Goal: Task Accomplishment & Management: Use online tool/utility

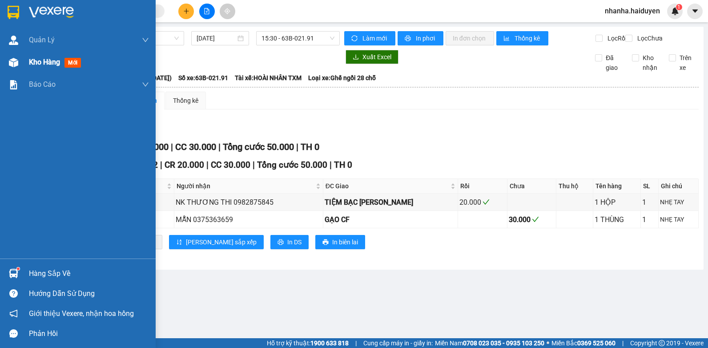
click at [9, 63] on img at bounding box center [13, 62] width 9 height 9
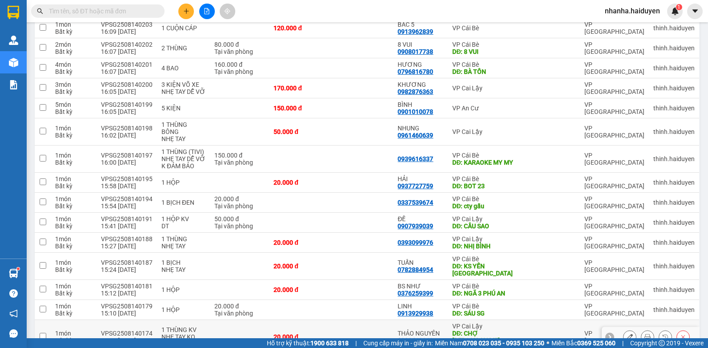
scroll to position [216, 0]
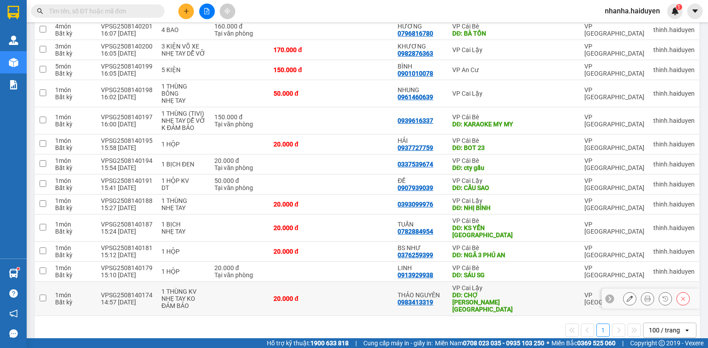
click at [491, 291] on div "DĐ: CHỢ THUỘC NHIÊU" at bounding box center [484, 301] width 64 height 21
checkbox input "true"
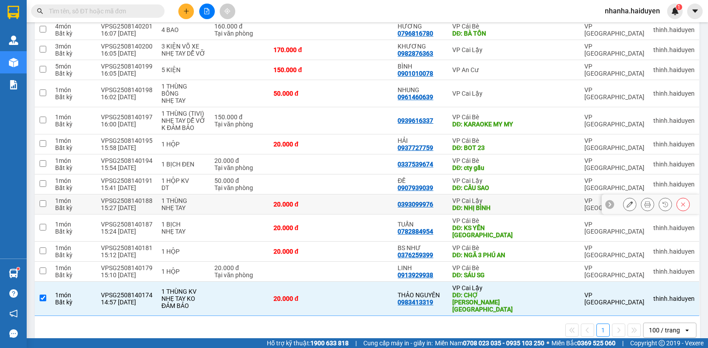
click at [503, 209] on div "DĐ: NHỊ BÌNH" at bounding box center [484, 207] width 64 height 7
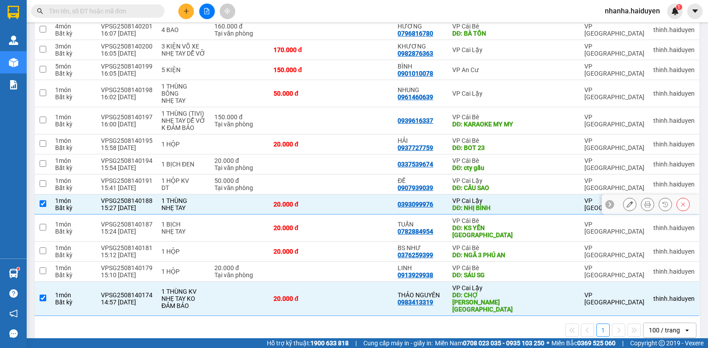
checkbox input "true"
click at [504, 186] on div "DĐ: CẦU SAO" at bounding box center [484, 187] width 64 height 7
checkbox input "true"
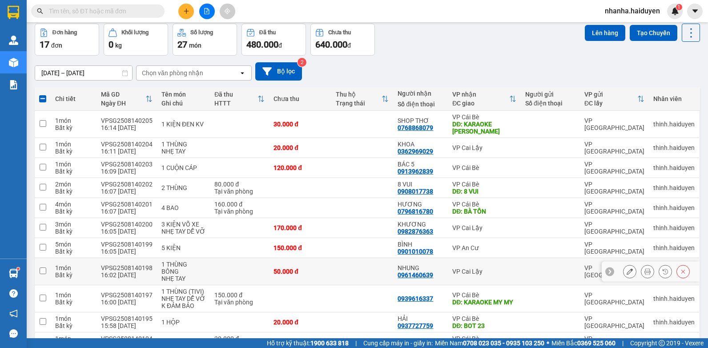
scroll to position [0, 0]
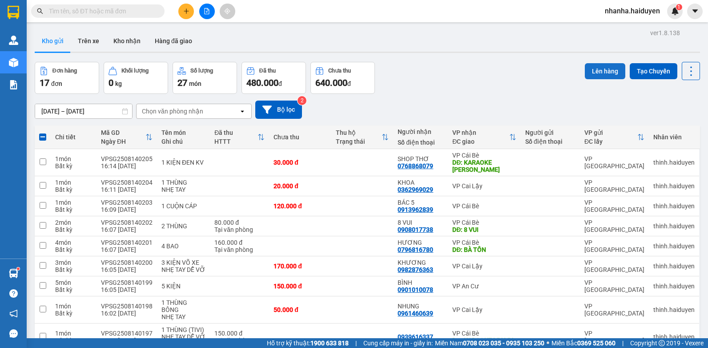
click at [585, 70] on button "Lên hàng" at bounding box center [605, 71] width 40 height 16
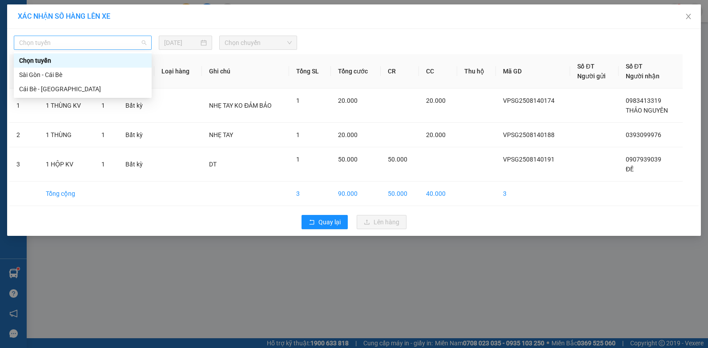
click at [125, 40] on span "Chọn tuyến" at bounding box center [82, 42] width 127 height 13
click at [104, 76] on div "Sài Gòn - Cái Bè" at bounding box center [82, 75] width 127 height 10
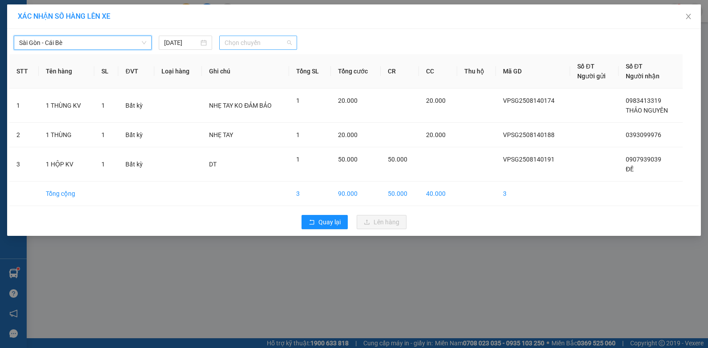
click at [234, 46] on span "Chọn chuyến" at bounding box center [257, 42] width 67 height 13
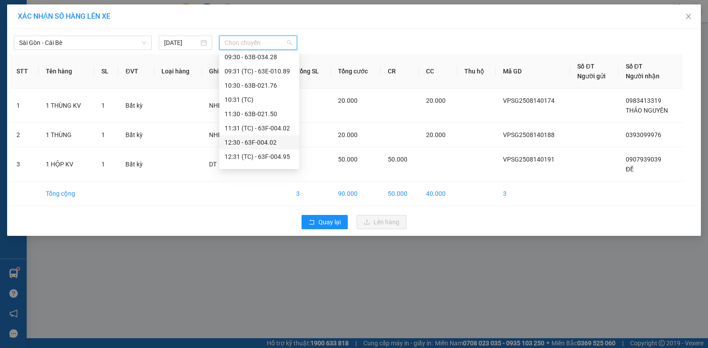
scroll to position [222, 0]
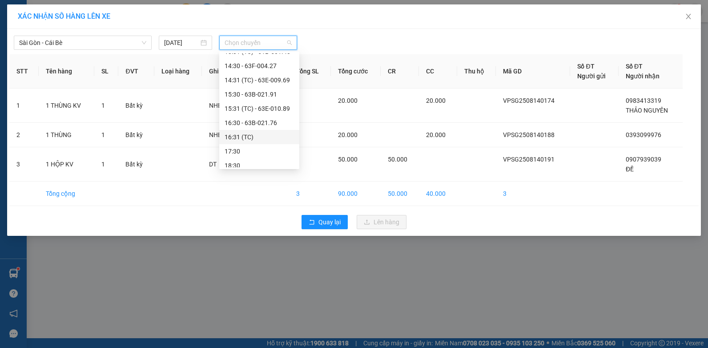
click at [249, 139] on div "16:31 (TC)" at bounding box center [258, 137] width 69 height 10
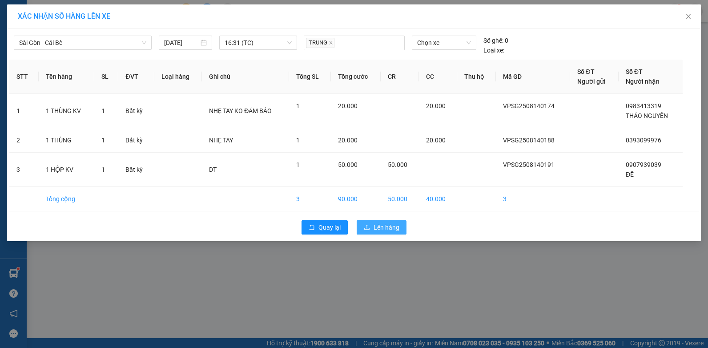
click at [376, 225] on span "Lên hàng" at bounding box center [386, 227] width 26 height 10
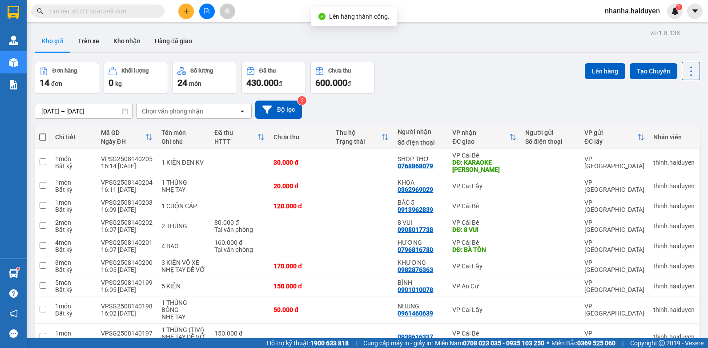
scroll to position [149, 0]
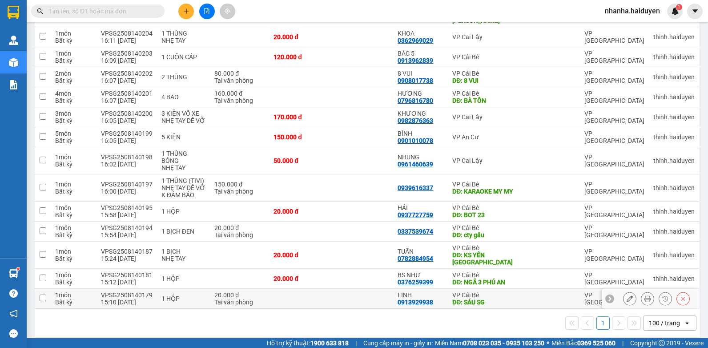
click at [473, 291] on div "VP Cái Bè" at bounding box center [484, 294] width 64 height 7
checkbox input "true"
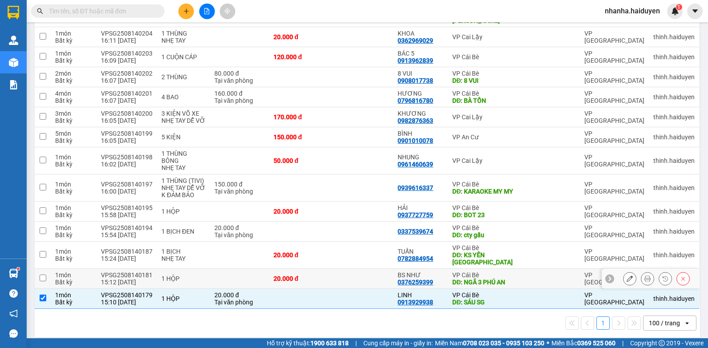
drag, startPoint x: 476, startPoint y: 278, endPoint x: 477, endPoint y: 273, distance: 5.8
click at [476, 278] on div "DĐ: NGÃ 3 PHÚ AN" at bounding box center [484, 281] width 64 height 7
checkbox input "true"
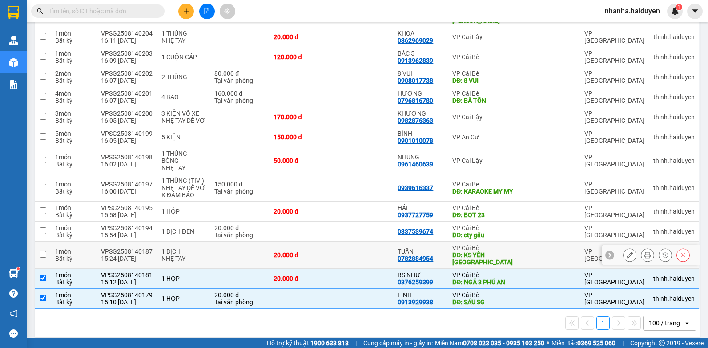
click at [478, 252] on div "DĐ: KS YẾN NGA" at bounding box center [484, 258] width 64 height 14
checkbox input "true"
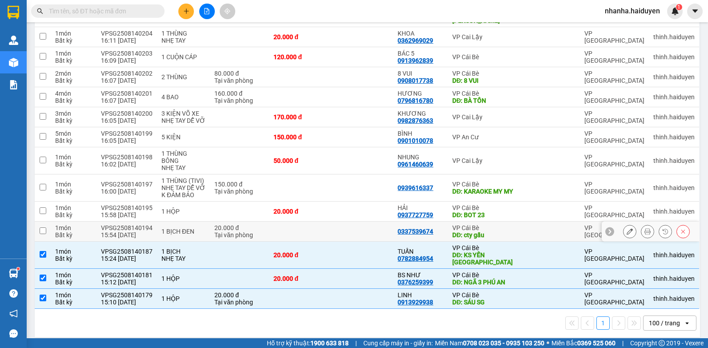
click at [480, 233] on div "DĐ: cty gấu" at bounding box center [484, 234] width 64 height 7
checkbox input "true"
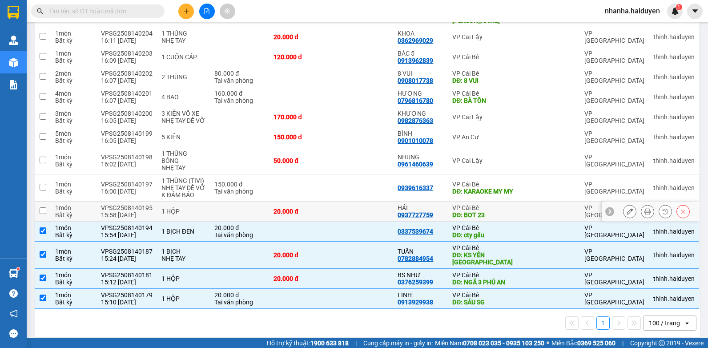
click at [482, 212] on div "DĐ: BOT 23" at bounding box center [484, 214] width 64 height 7
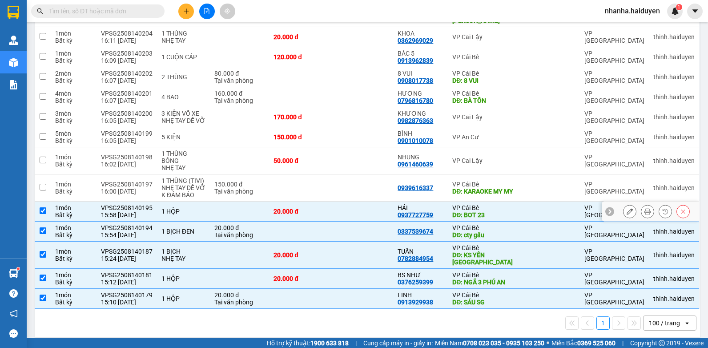
click at [482, 212] on div "DĐ: BOT 23" at bounding box center [484, 214] width 64 height 7
checkbox input "false"
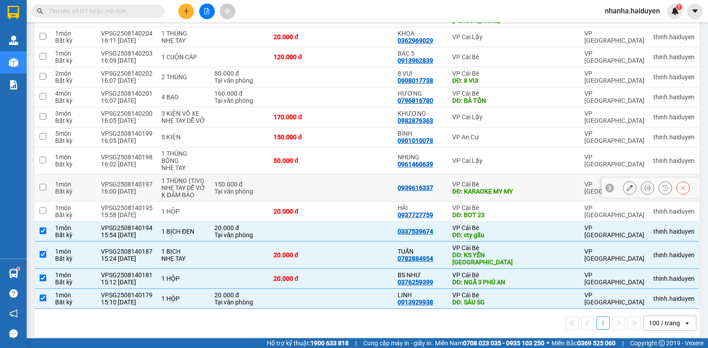
scroll to position [0, 0]
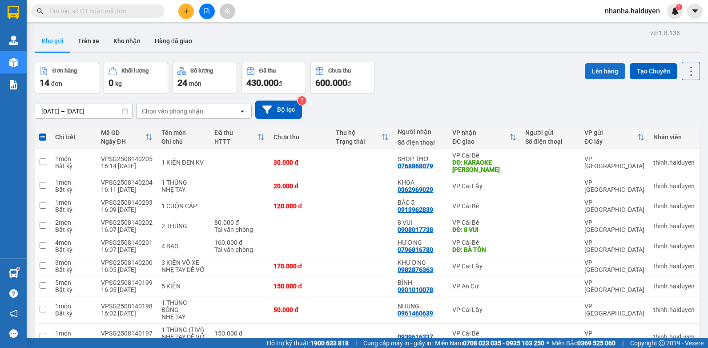
click at [598, 72] on button "Lên hàng" at bounding box center [605, 71] width 40 height 16
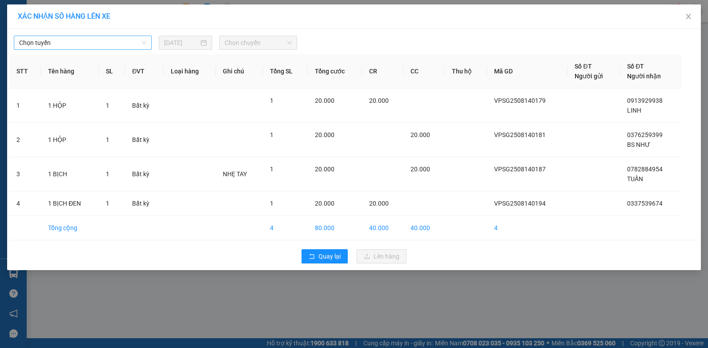
click at [135, 42] on span "Chọn tuyến" at bounding box center [82, 42] width 127 height 13
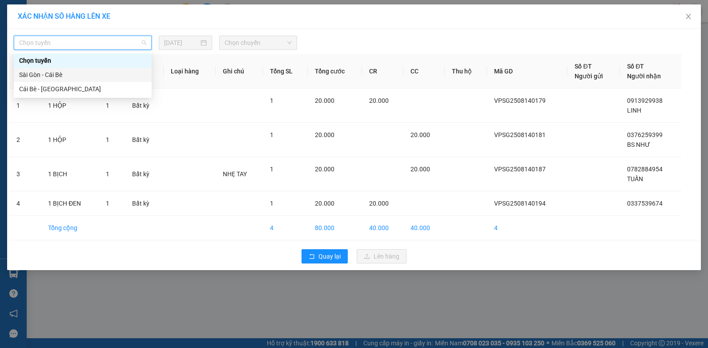
click at [84, 76] on div "Sài Gòn - Cái Bè" at bounding box center [82, 75] width 127 height 10
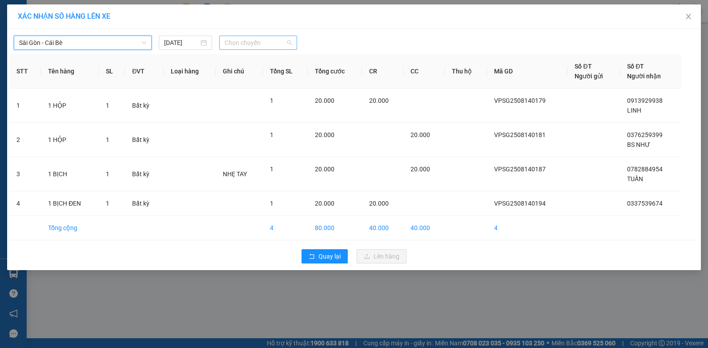
click at [254, 44] on span "Chọn chuyến" at bounding box center [257, 42] width 67 height 13
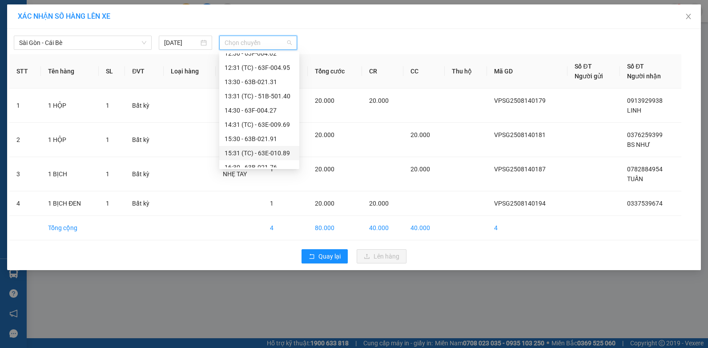
scroll to position [242, 0]
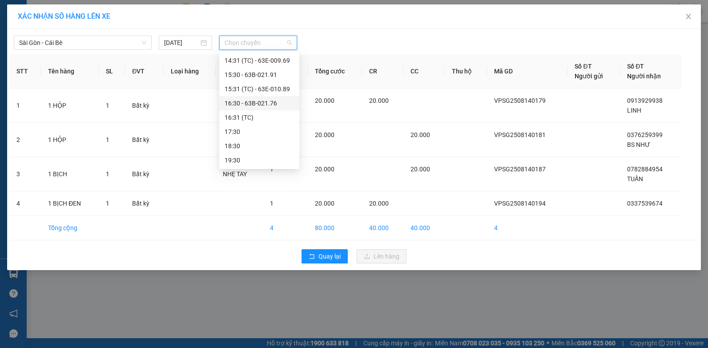
click at [265, 104] on div "16:30 - 63B-021.76" at bounding box center [258, 103] width 69 height 10
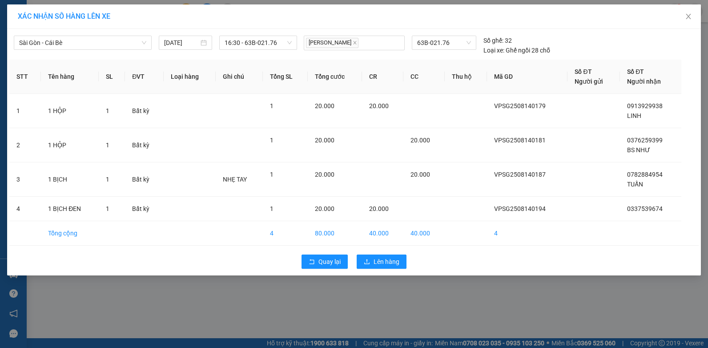
click at [367, 251] on div "Quay lại Lên hàng" at bounding box center [353, 261] width 689 height 23
click at [366, 257] on button "Lên hàng" at bounding box center [382, 261] width 50 height 14
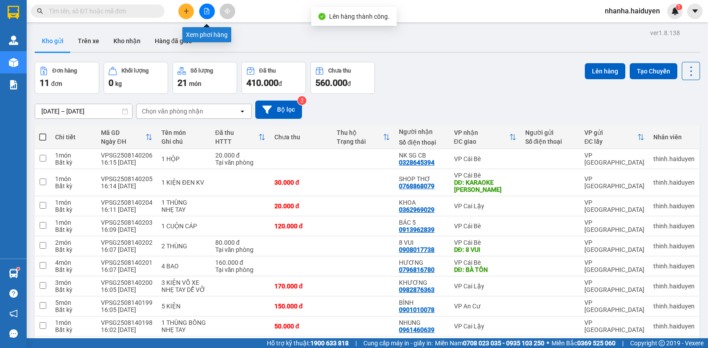
click at [208, 12] on icon "file-add" at bounding box center [207, 11] width 6 height 6
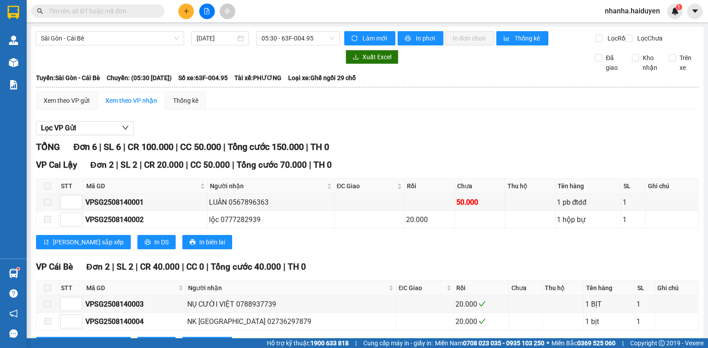
click at [257, 28] on div "Sài Gòn - Cái Bè 14/08/2025 05:30 - 63F-004.95 Làm mới In phơi In đơn chọn Thốn…" at bounding box center [367, 250] width 672 height 446
click at [258, 34] on div "05:30 - 63F-004.95" at bounding box center [298, 38] width 84 height 14
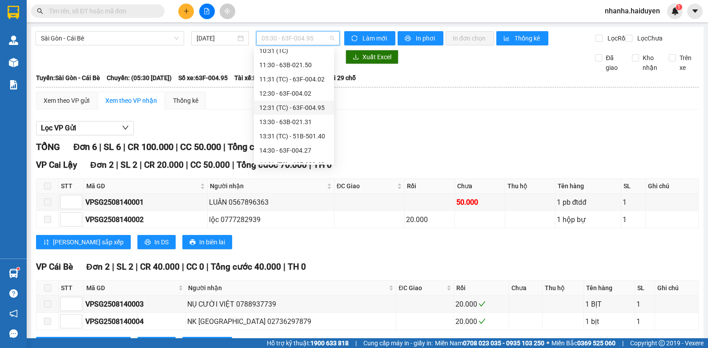
scroll to position [242, 0]
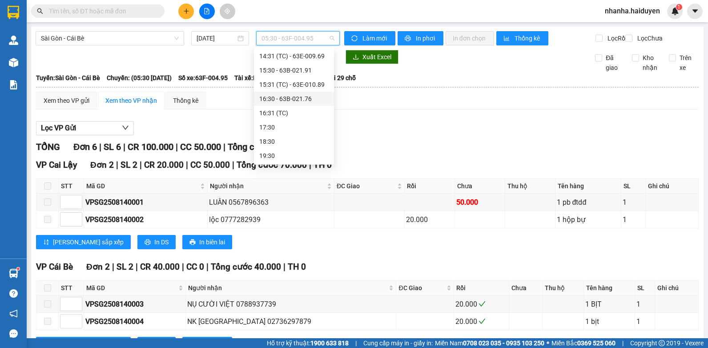
click at [307, 99] on div "16:30 - 63B-021.76" at bounding box center [293, 99] width 69 height 10
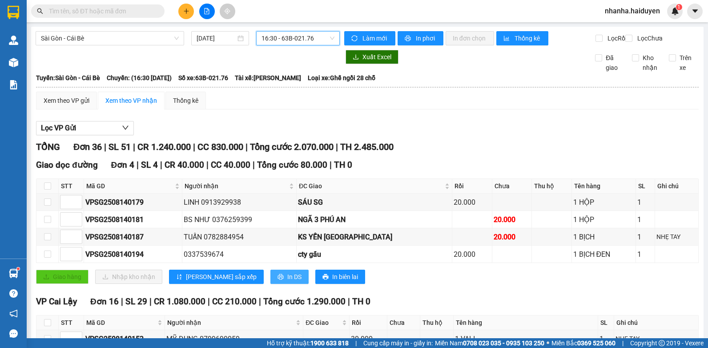
click at [287, 281] on span "In DS" at bounding box center [294, 277] width 14 height 10
click at [296, 34] on span "16:30 - 63B-021.76" at bounding box center [297, 38] width 73 height 13
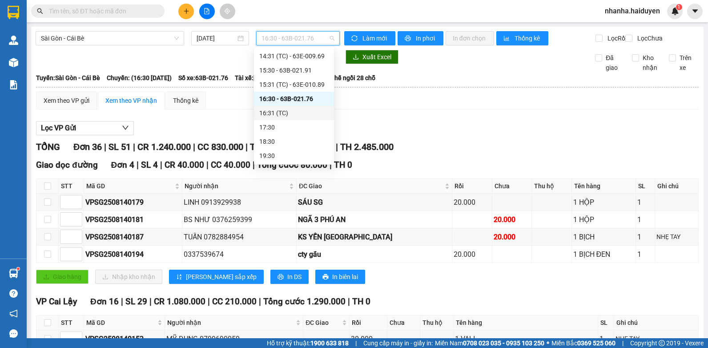
click at [273, 109] on div "16:31 (TC)" at bounding box center [293, 113] width 69 height 10
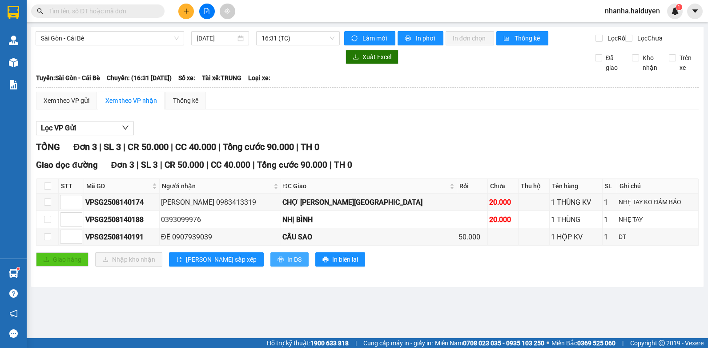
click at [277, 262] on icon "printer" at bounding box center [280, 259] width 6 height 6
click at [45, 189] on input "checkbox" at bounding box center [47, 185] width 7 height 7
checkbox input "true"
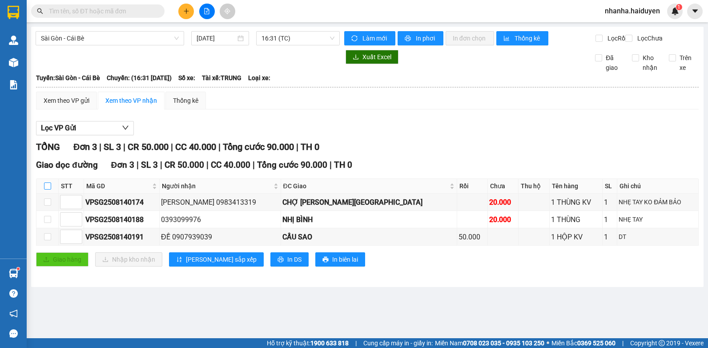
checkbox input "true"
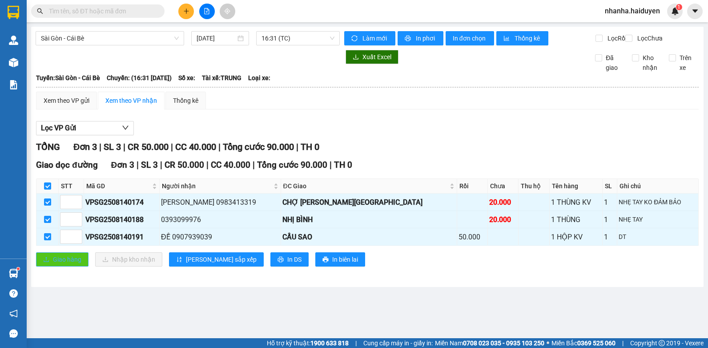
click at [44, 262] on icon "upload" at bounding box center [46, 259] width 6 height 6
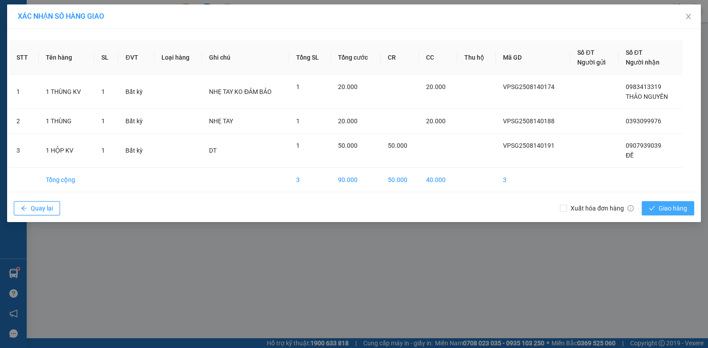
click at [666, 208] on span "Giao hàng" at bounding box center [672, 208] width 28 height 10
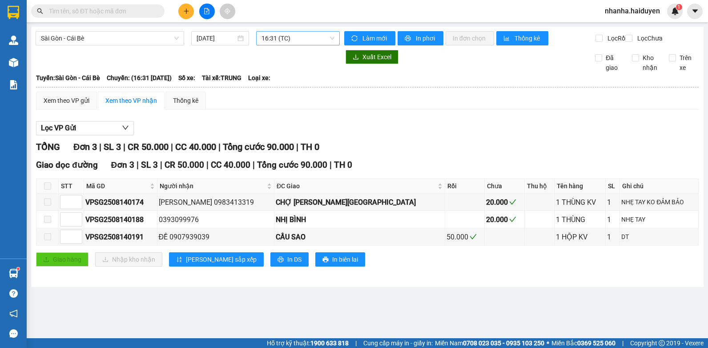
click at [261, 36] on div "16:31 (TC)" at bounding box center [298, 38] width 84 height 14
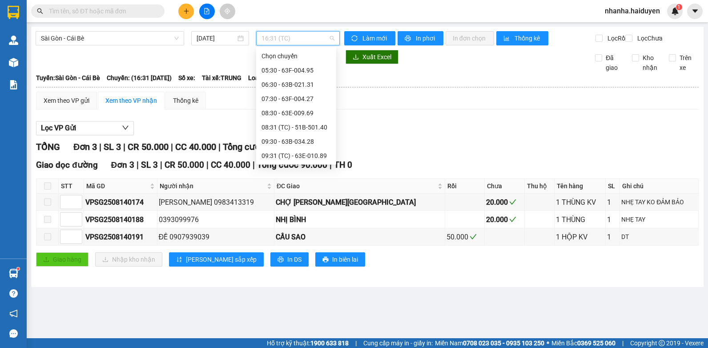
scroll to position [199, 0]
click at [266, 136] on div "16:30 - 63B-021.76" at bounding box center [296, 141] width 80 height 14
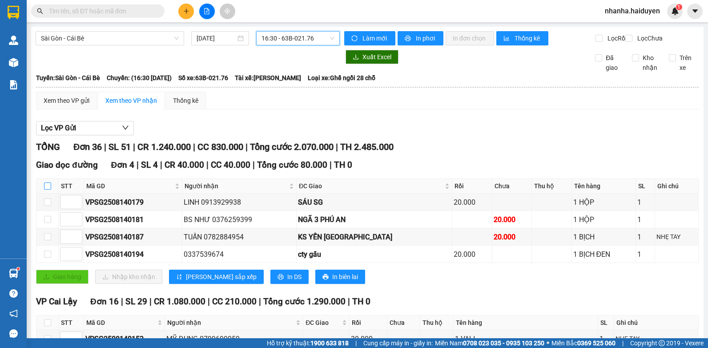
click at [47, 189] on input "checkbox" at bounding box center [47, 185] width 7 height 7
checkbox input "true"
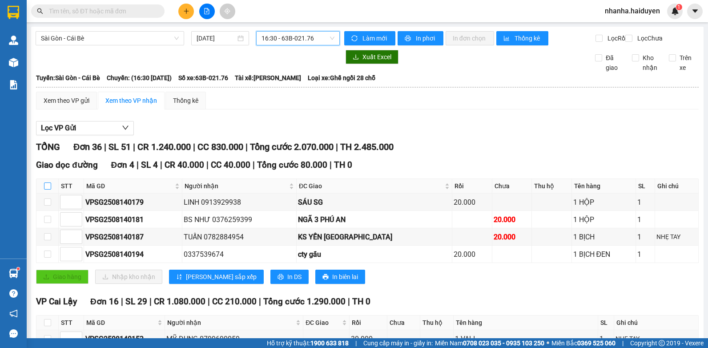
checkbox input "true"
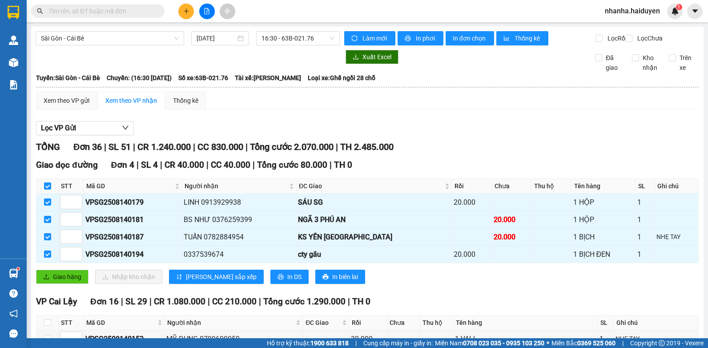
click at [66, 290] on div "Giao dọc đường Đơn 4 | SL 4 | CR 40.000 | CC 40.000 | Tổng cước 80.000 | TH 0 S…" at bounding box center [367, 224] width 662 height 132
click at [60, 281] on span "Giao hàng" at bounding box center [67, 277] width 28 height 10
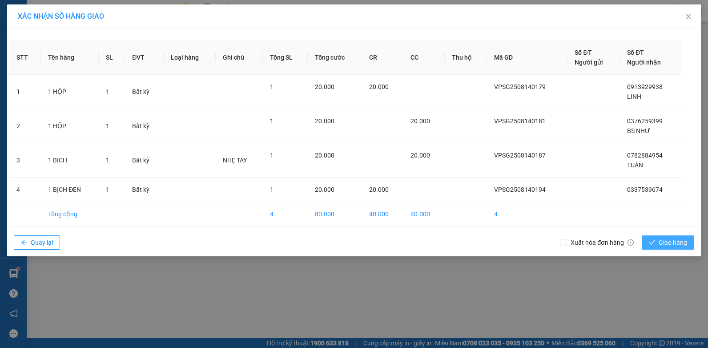
click at [673, 240] on span "Giao hàng" at bounding box center [672, 242] width 28 height 10
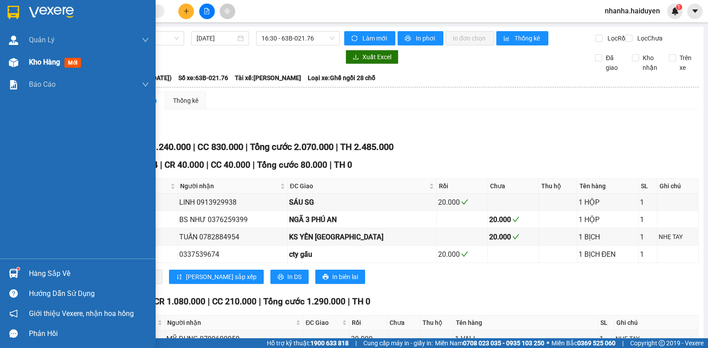
click at [28, 69] on div "Kho hàng mới" at bounding box center [78, 62] width 156 height 22
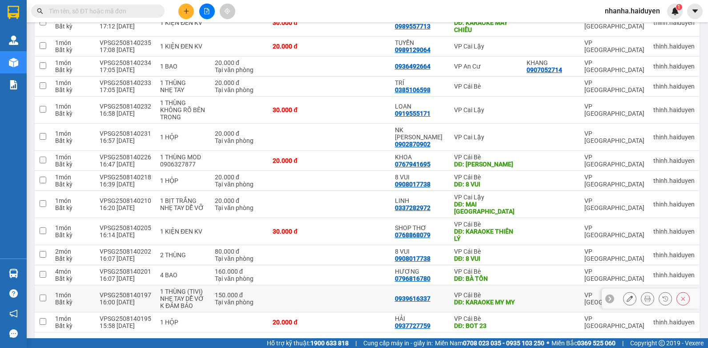
scroll to position [283, 0]
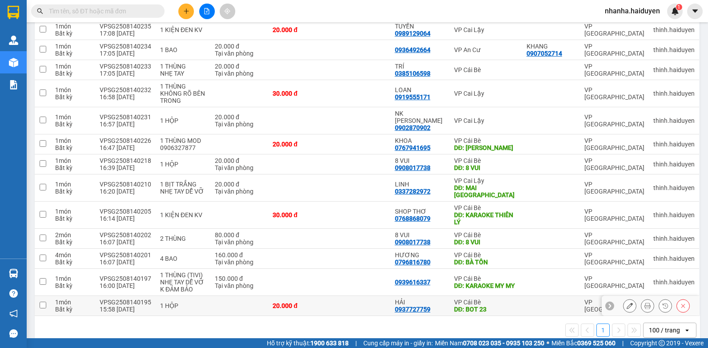
click at [359, 296] on td at bounding box center [359, 306] width 61 height 20
checkbox input "true"
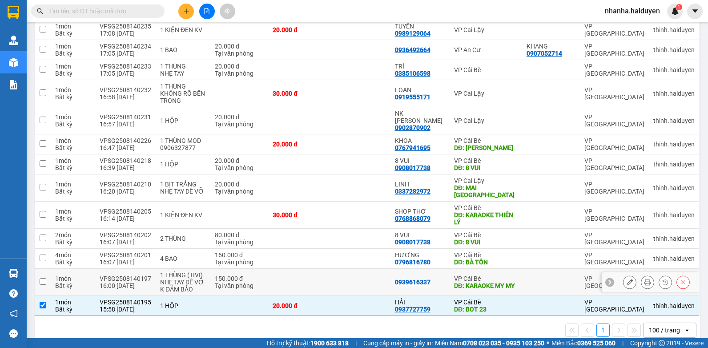
click at [364, 269] on td at bounding box center [359, 282] width 61 height 27
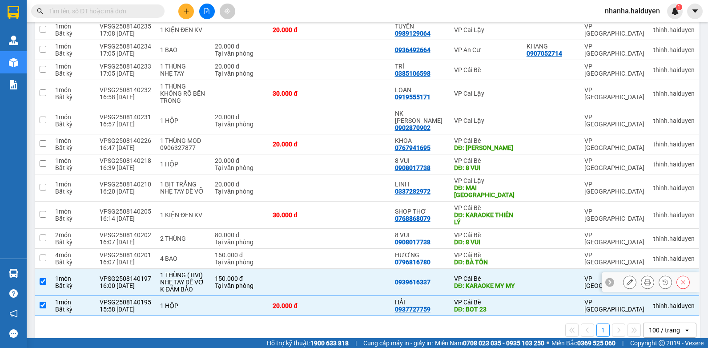
click at [333, 269] on td at bounding box center [359, 282] width 61 height 27
checkbox input "false"
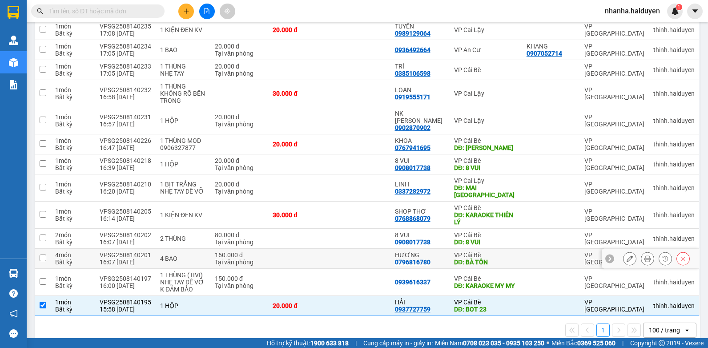
click at [345, 249] on td at bounding box center [359, 259] width 61 height 20
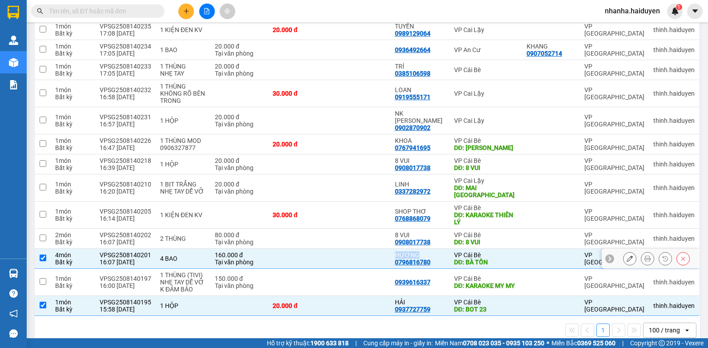
click at [345, 249] on td at bounding box center [359, 259] width 61 height 20
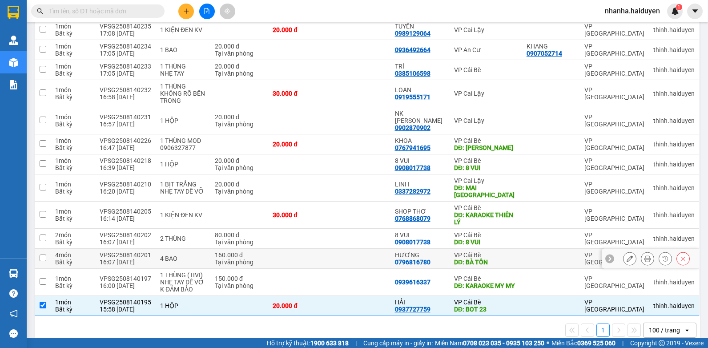
click at [495, 258] on div "DĐ: BÀ TỒN" at bounding box center [486, 261] width 64 height 7
checkbox input "true"
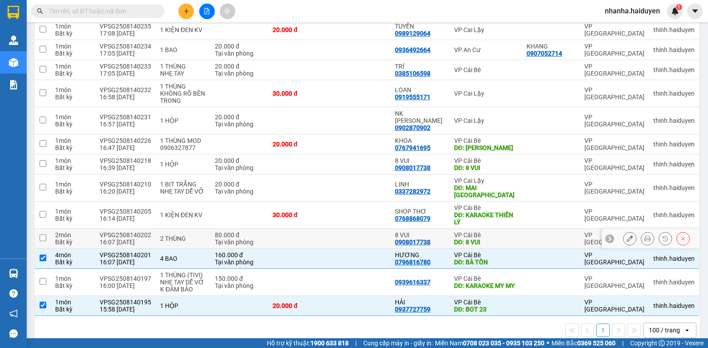
click at [501, 238] on div "DĐ: 8 VUI" at bounding box center [486, 241] width 64 height 7
checkbox input "true"
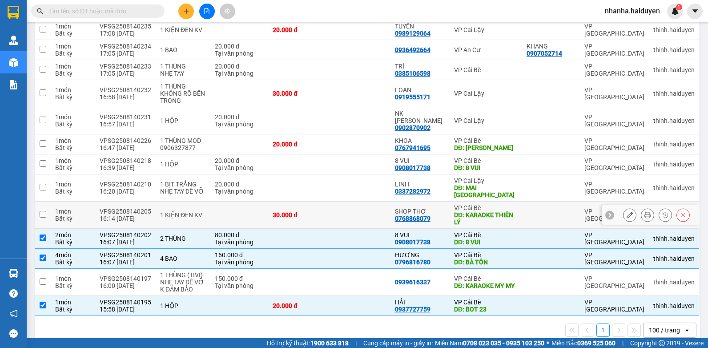
click at [498, 211] on div "DĐ: KARAOKE THIÊN LÝ" at bounding box center [486, 218] width 64 height 14
checkbox input "true"
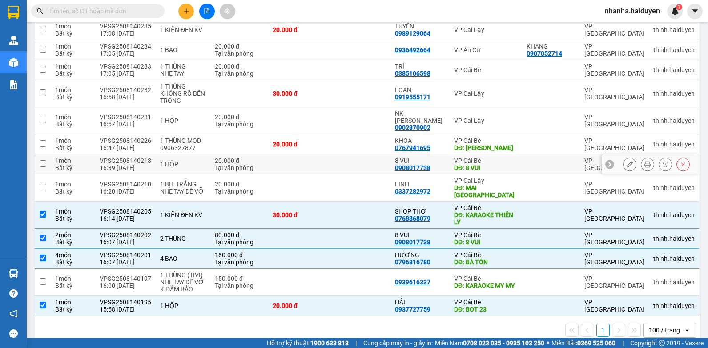
click at [504, 157] on div "VP Cái Bè" at bounding box center [486, 160] width 64 height 7
checkbox input "true"
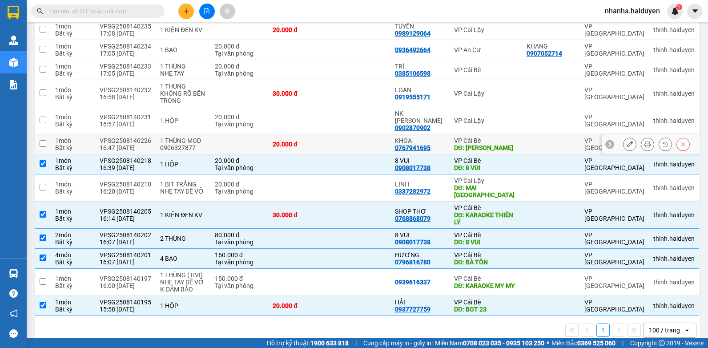
click at [503, 144] on div "DĐ: QUÁN SHIN" at bounding box center [486, 147] width 64 height 7
checkbox input "true"
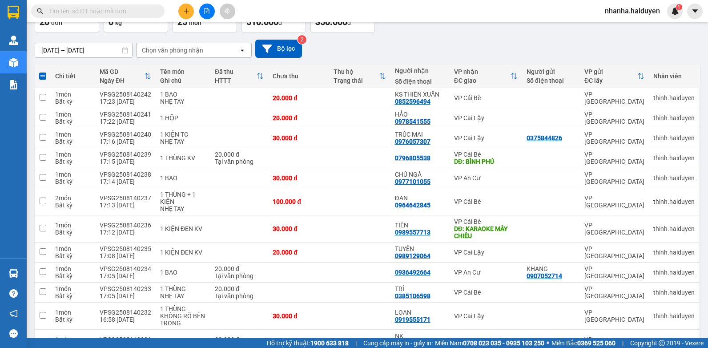
scroll to position [0, 0]
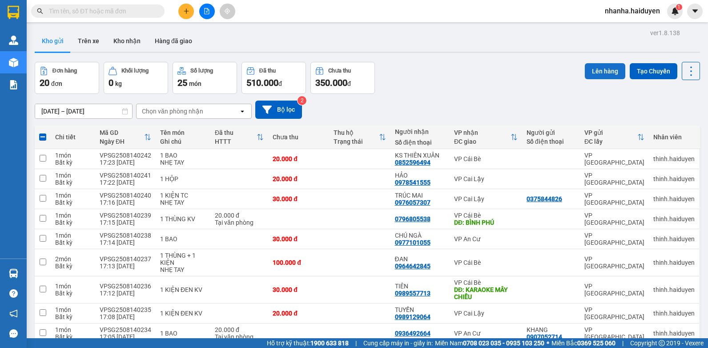
click at [604, 78] on button "Lên hàng" at bounding box center [605, 71] width 40 height 16
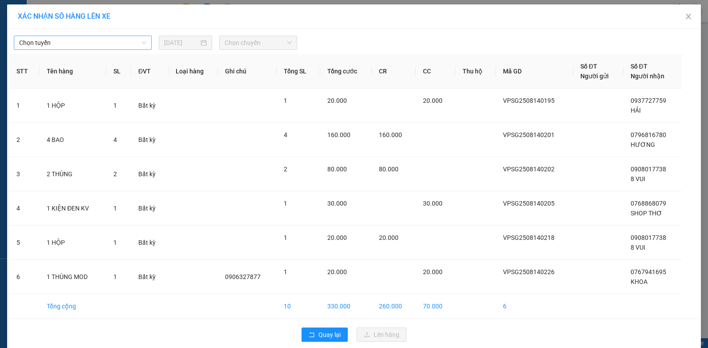
click at [102, 44] on span "Chọn tuyến" at bounding box center [82, 42] width 127 height 13
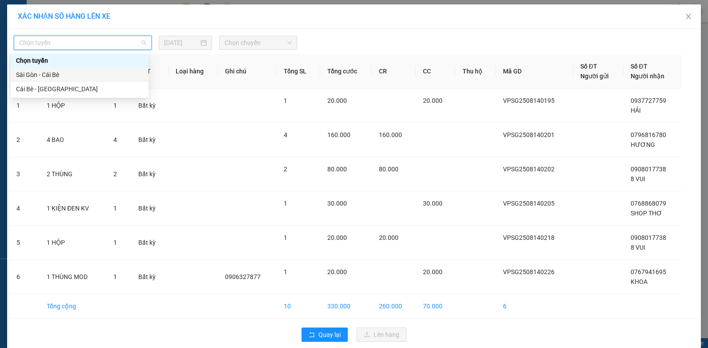
click at [85, 71] on div "Sài Gòn - Cái Bè" at bounding box center [79, 75] width 127 height 10
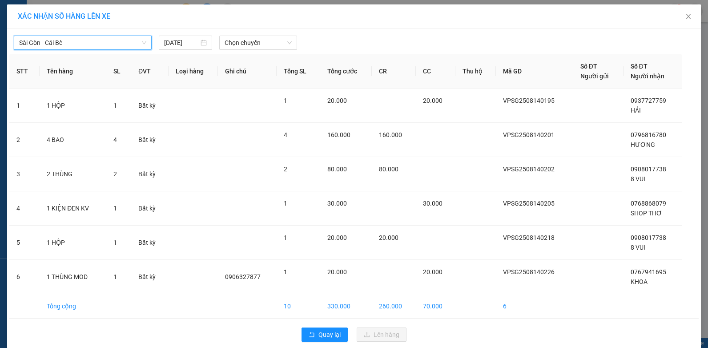
click at [254, 55] on th "Ghi chú" at bounding box center [247, 71] width 59 height 34
click at [257, 46] on span "Chọn chuyến" at bounding box center [257, 42] width 67 height 13
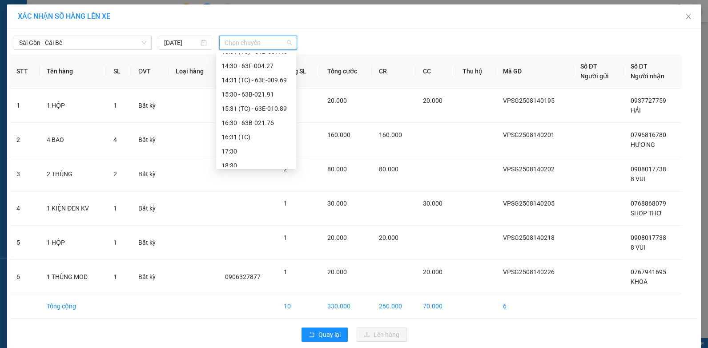
scroll to position [242, 0]
click at [259, 130] on div "17:30" at bounding box center [255, 132] width 69 height 10
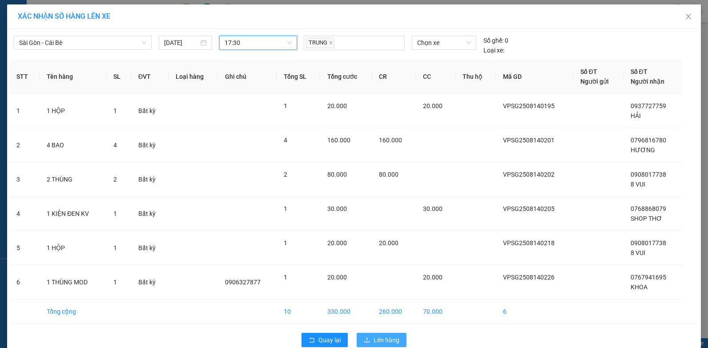
click at [364, 335] on button "Lên hàng" at bounding box center [382, 340] width 50 height 14
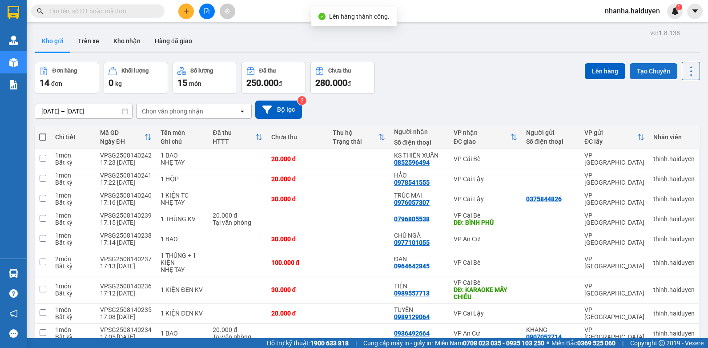
click at [647, 70] on button "Tạo Chuyến" at bounding box center [653, 71] width 48 height 16
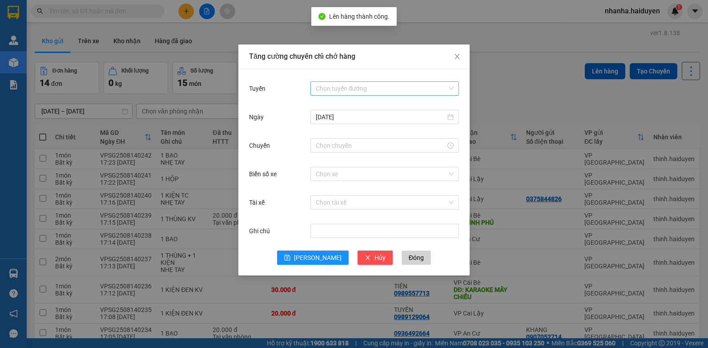
click at [351, 87] on input "Tuyến" at bounding box center [382, 88] width 132 height 13
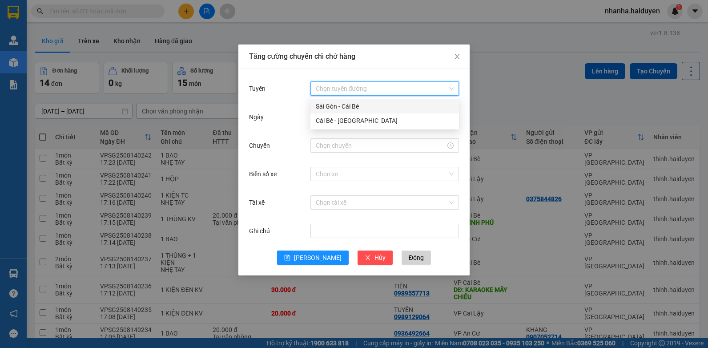
click at [355, 108] on div "Sài Gòn - Cái Bè" at bounding box center [385, 106] width 138 height 10
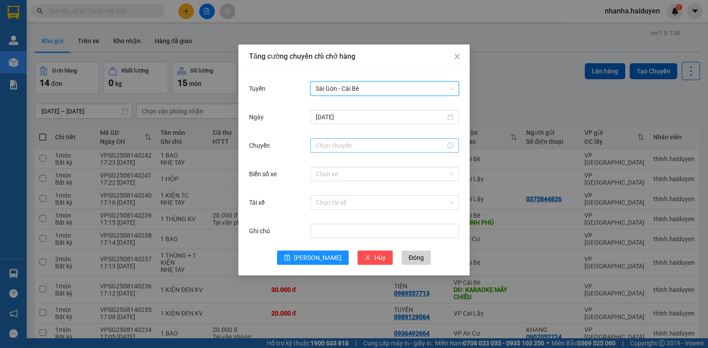
click at [360, 149] on input "Chuyến" at bounding box center [381, 145] width 130 height 10
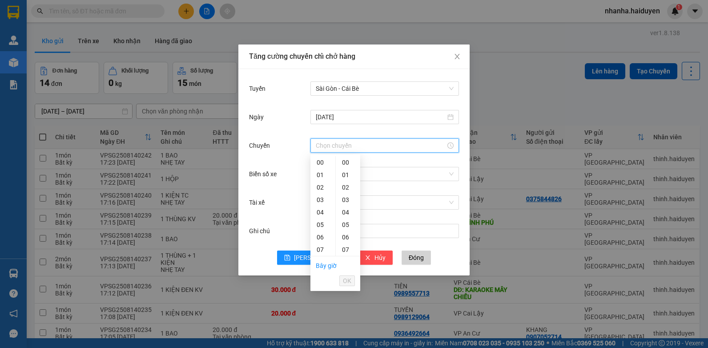
scroll to position [178, 0]
click at [321, 193] on div "17" at bounding box center [322, 196] width 25 height 12
click at [348, 192] on div "31" at bounding box center [348, 192] width 24 height 12
type input "17:31"
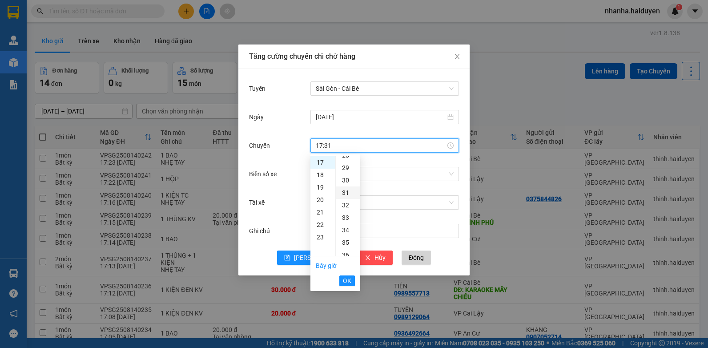
scroll to position [386, 0]
click at [345, 276] on span "OK" at bounding box center [347, 281] width 8 height 10
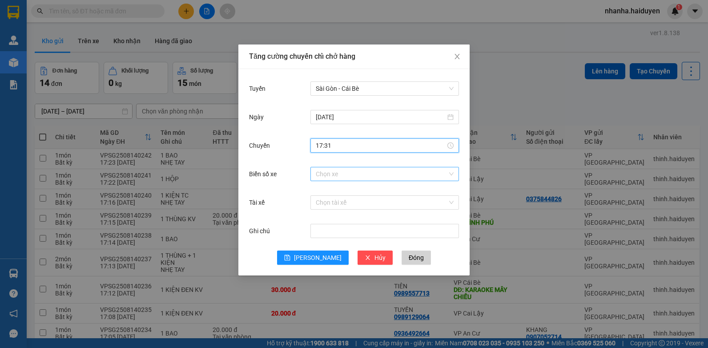
click at [348, 173] on input "Biển số xe" at bounding box center [382, 173] width 132 height 13
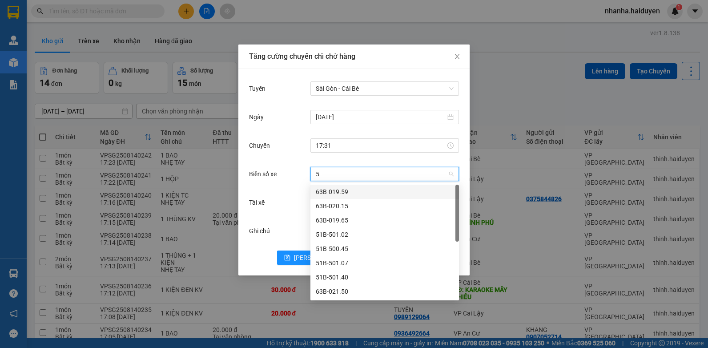
type input "50"
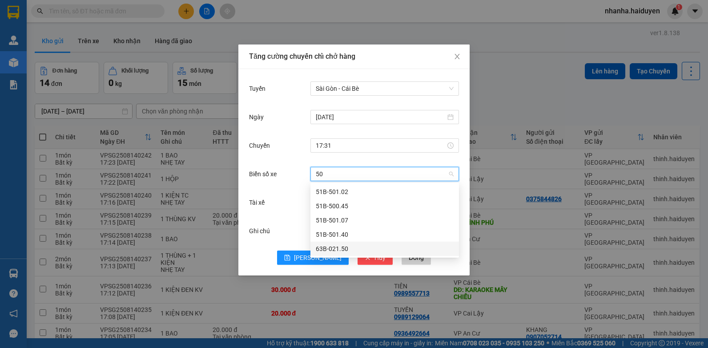
click at [347, 245] on div "63B-021.50" at bounding box center [385, 249] width 138 height 10
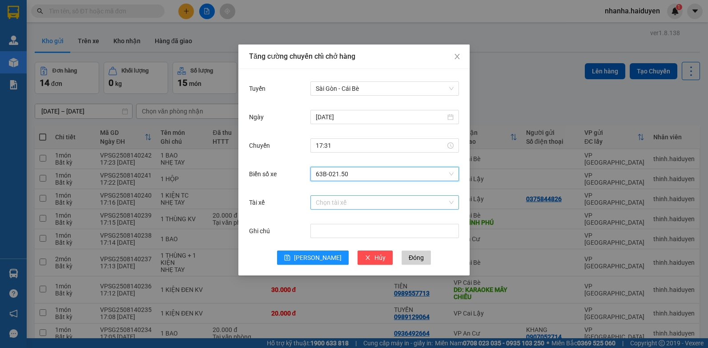
click at [333, 202] on input "Tài xế" at bounding box center [382, 202] width 132 height 13
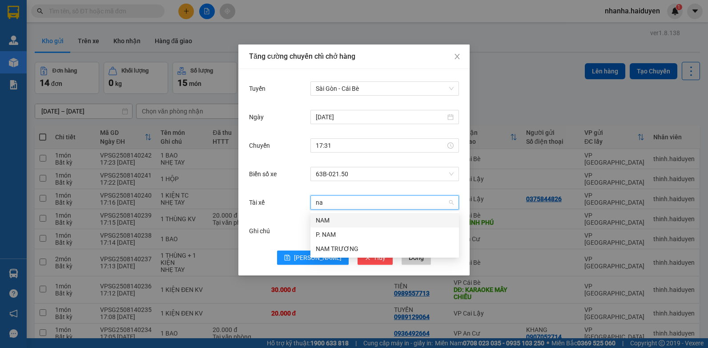
type input "nam"
click at [323, 222] on div "NAM" at bounding box center [385, 220] width 138 height 10
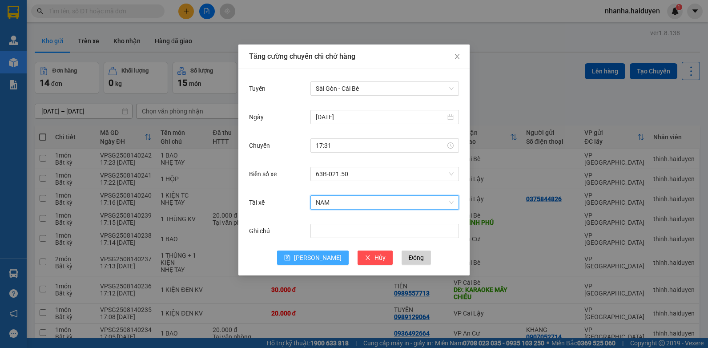
click at [313, 259] on span "Lưu" at bounding box center [318, 258] width 48 height 10
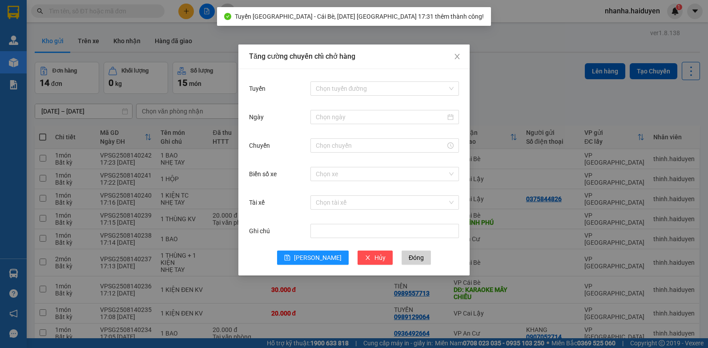
click at [542, 74] on div "Tăng cường chuyến chỉ chở hàng Tuyến Chọn tuyến đường Ngày Chuyến Biển số xe Ch…" at bounding box center [354, 174] width 708 height 348
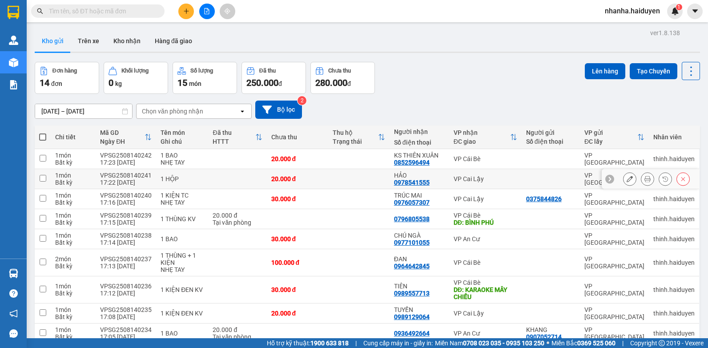
scroll to position [156, 0]
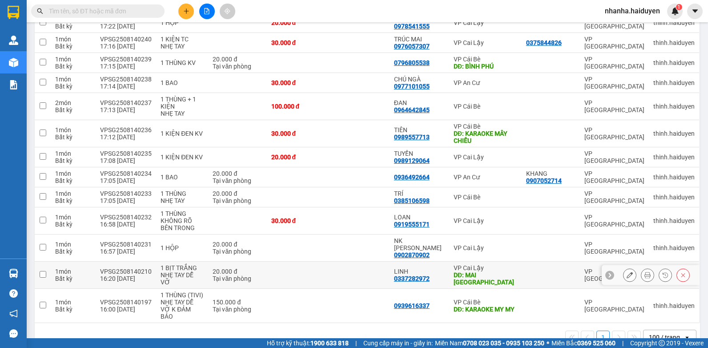
click at [480, 261] on td "VP Cai Lậy DĐ: MAI VIỆT TÂN" at bounding box center [485, 274] width 72 height 27
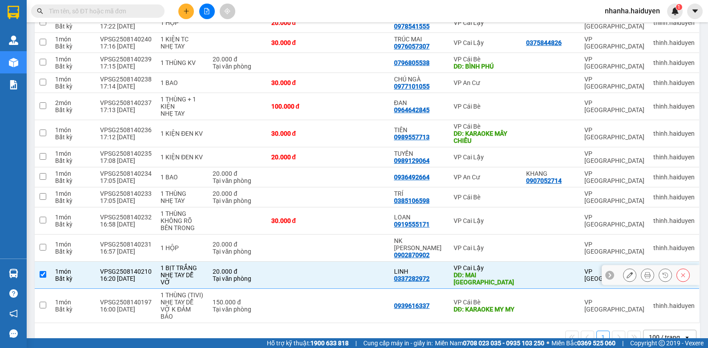
click at [477, 272] on td "VP Cai Lậy DĐ: MAI VIỆT TÂN" at bounding box center [485, 274] width 72 height 27
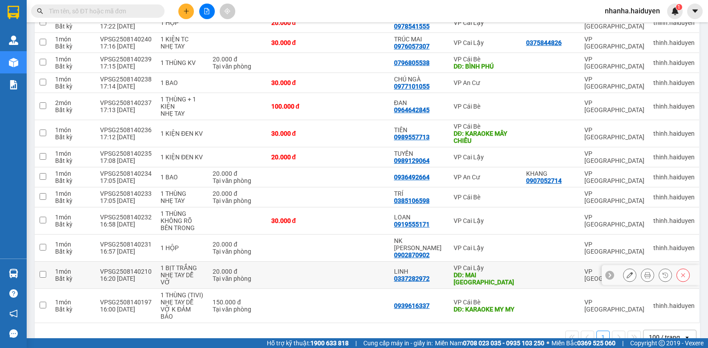
click at [486, 271] on div "DĐ: MAI VIỆT TÂN" at bounding box center [485, 278] width 64 height 14
checkbox input "true"
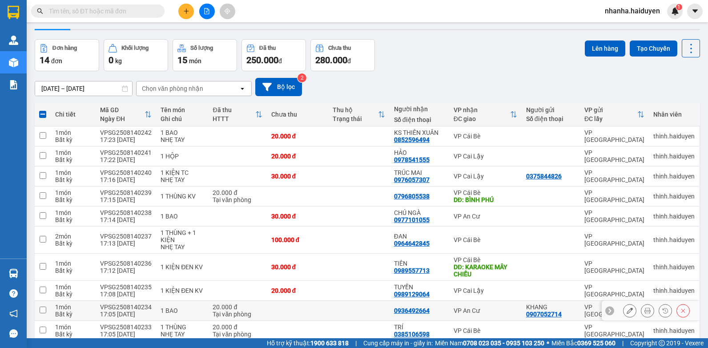
scroll to position [0, 0]
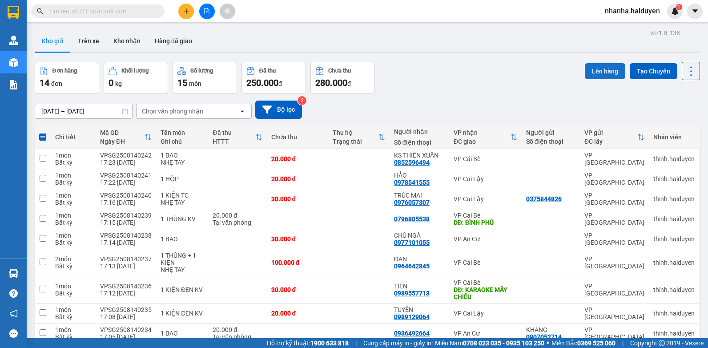
click at [590, 67] on button "Lên hàng" at bounding box center [605, 71] width 40 height 16
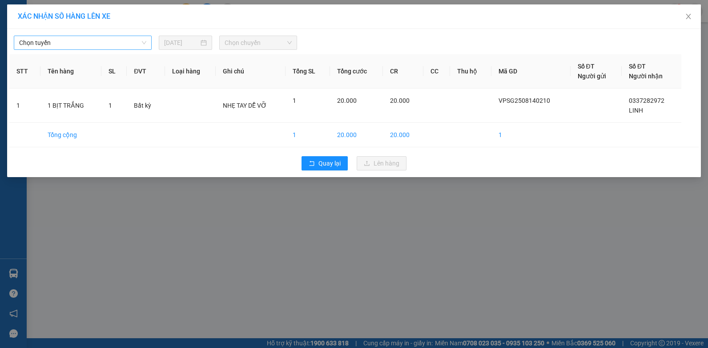
click at [72, 42] on span "Chọn tuyến" at bounding box center [82, 42] width 127 height 13
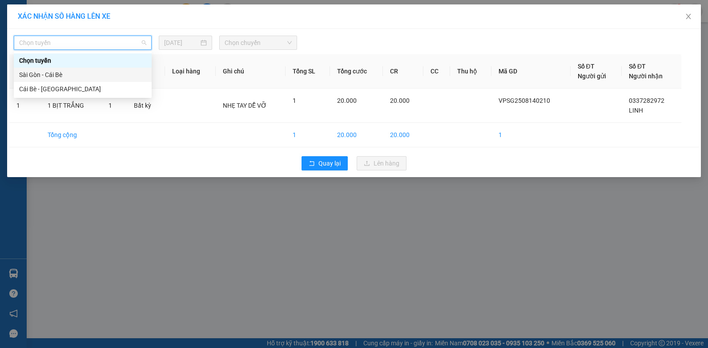
click at [85, 71] on div "Sài Gòn - Cái Bè" at bounding box center [82, 75] width 127 height 10
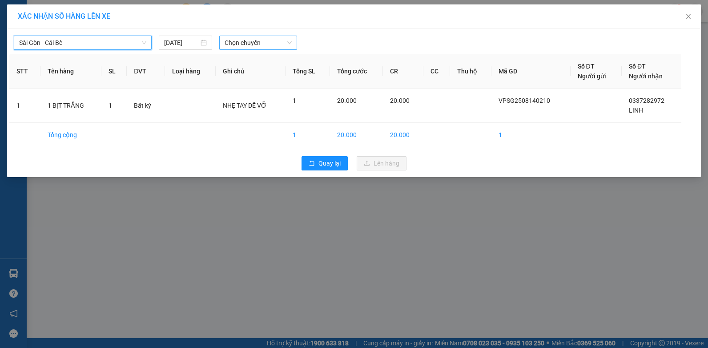
click at [259, 44] on span "Chọn chuyến" at bounding box center [257, 42] width 67 height 13
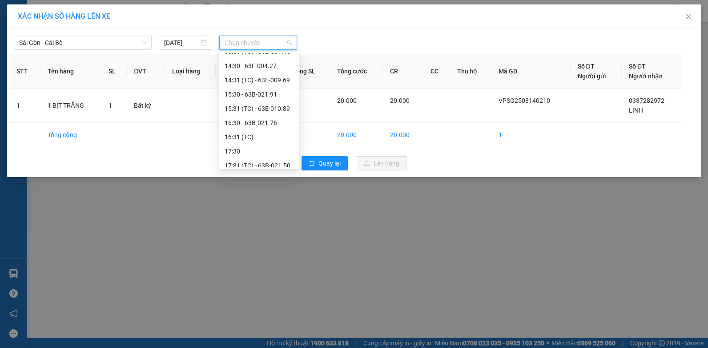
scroll to position [256, 0]
click at [261, 131] on div "17:31 (TC) - 63B-021.50" at bounding box center [258, 132] width 69 height 10
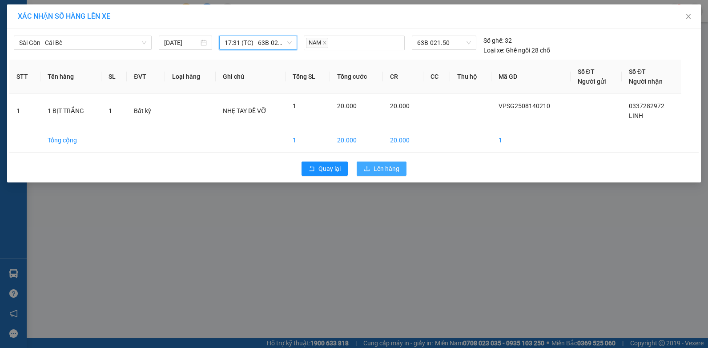
click at [376, 167] on span "Lên hàng" at bounding box center [386, 169] width 26 height 10
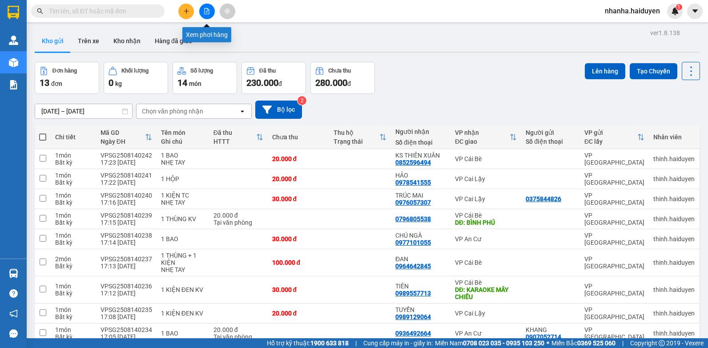
click at [201, 13] on button at bounding box center [207, 12] width 16 height 16
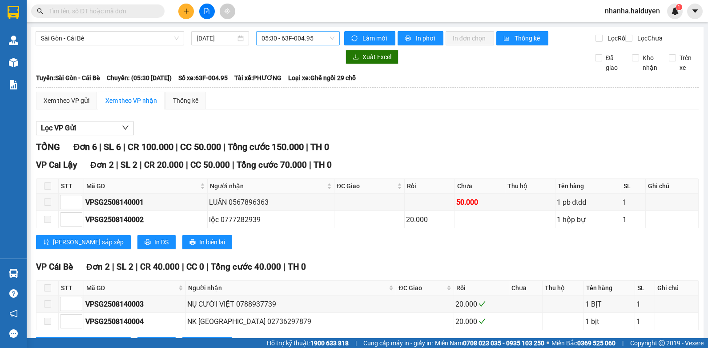
click at [278, 37] on span "05:30 - 63F-004.95" at bounding box center [297, 38] width 73 height 13
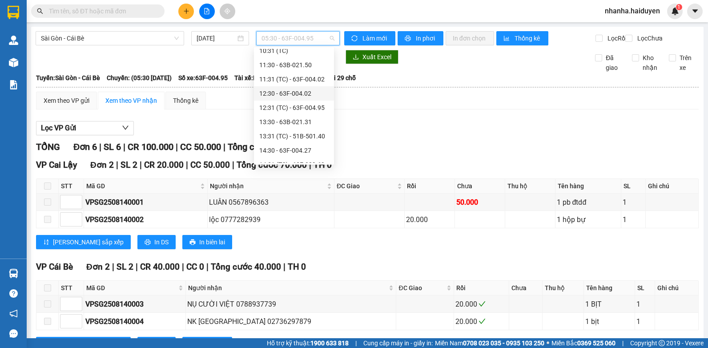
scroll to position [256, 0]
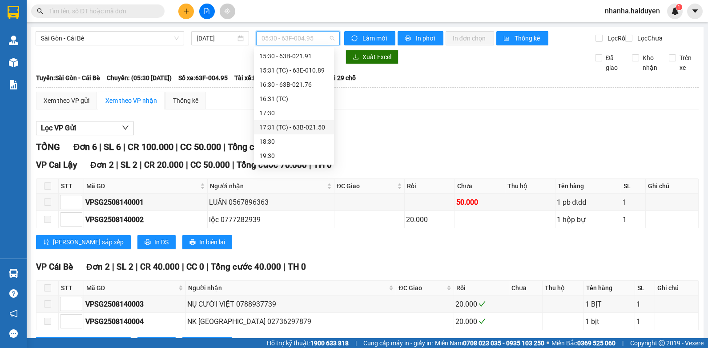
click at [282, 128] on div "17:31 (TC) - 63B-021.50" at bounding box center [293, 127] width 69 height 10
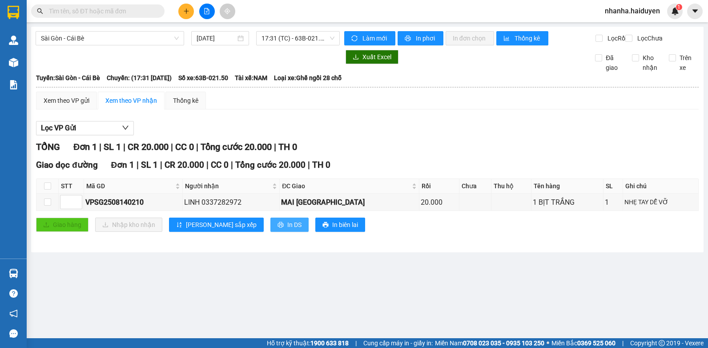
drag, startPoint x: 257, startPoint y: 220, endPoint x: 260, endPoint y: 237, distance: 16.6
click at [258, 233] on div "Giao dọc đường Đơn 1 | SL 1 | CR 20.000 | CC 0 | Tổng cước 20.000 | TH 0 STT Mã…" at bounding box center [367, 198] width 662 height 80
click at [287, 229] on span "In DS" at bounding box center [294, 225] width 14 height 10
click at [280, 45] on div "17:31 (TC) - 63B-021.50" at bounding box center [298, 38] width 84 height 14
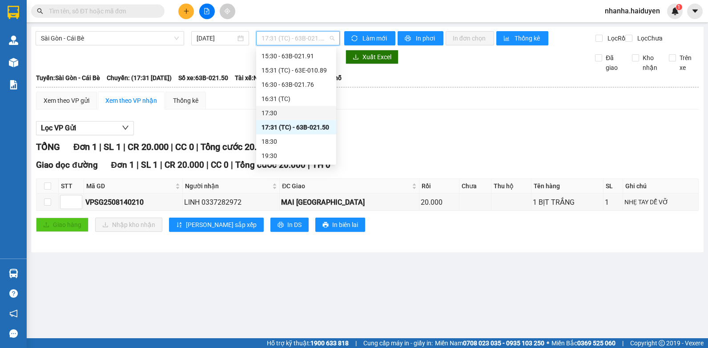
click at [276, 119] on div "17:30" at bounding box center [296, 113] width 80 height 14
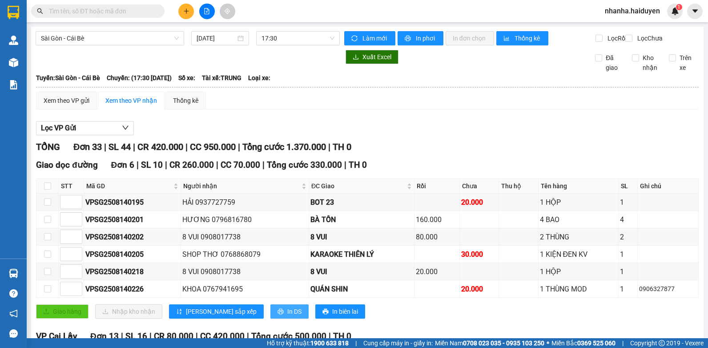
click at [287, 316] on span "In DS" at bounding box center [294, 311] width 14 height 10
click at [46, 189] on input "checkbox" at bounding box center [47, 185] width 7 height 7
checkbox input "true"
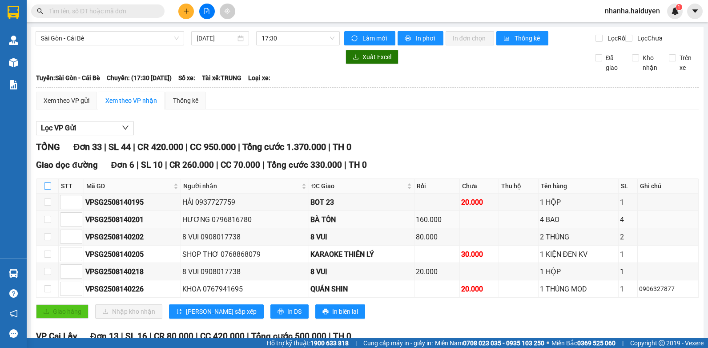
checkbox input "true"
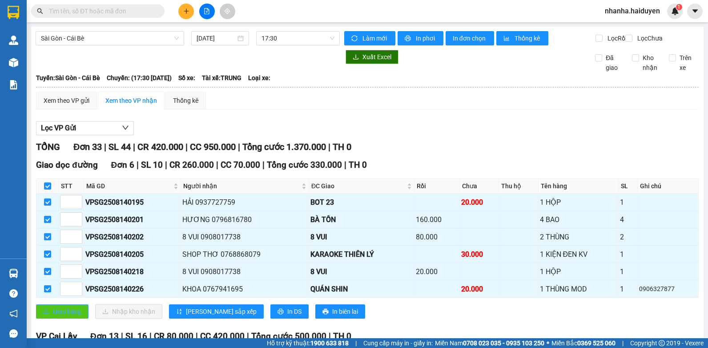
click at [74, 313] on button "Giao hàng" at bounding box center [62, 311] width 52 height 14
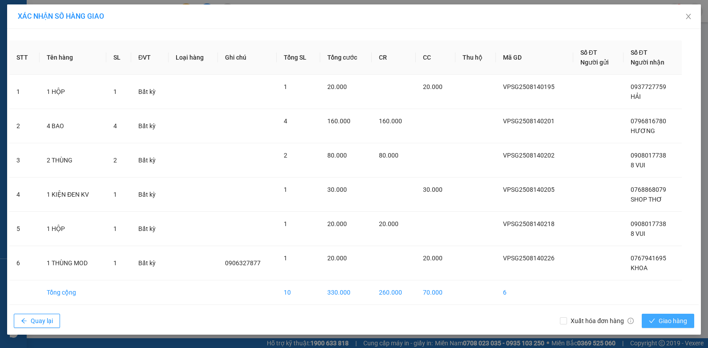
click at [666, 317] on span "Giao hàng" at bounding box center [672, 321] width 28 height 10
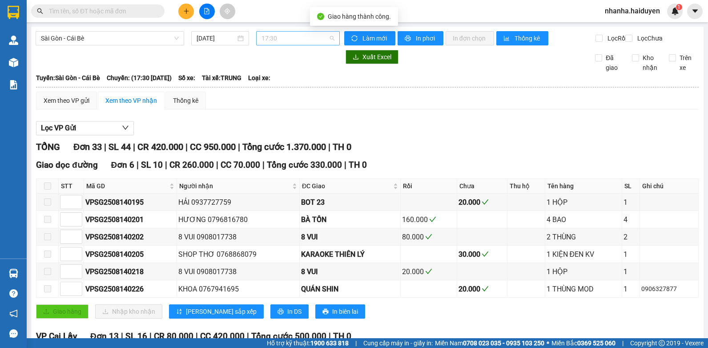
click at [267, 33] on span "17:30" at bounding box center [297, 38] width 73 height 13
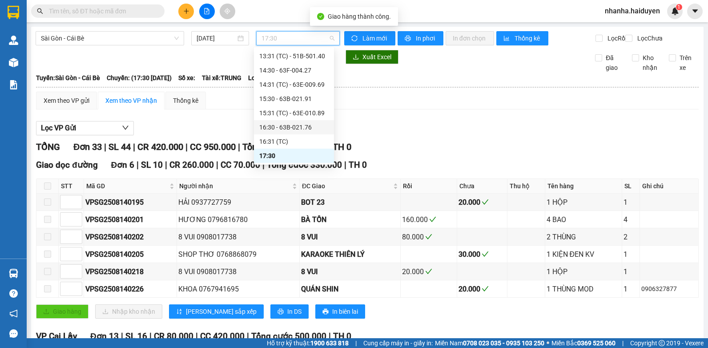
scroll to position [256, 0]
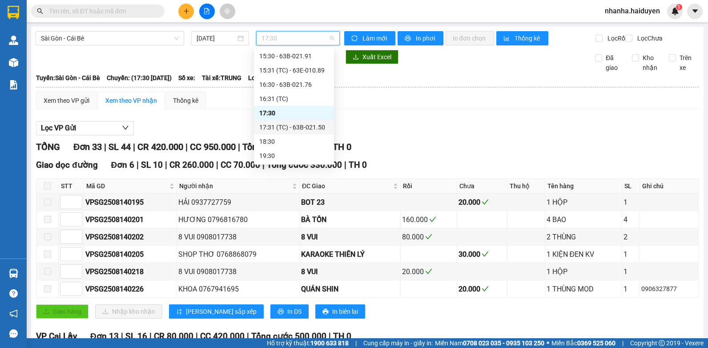
click at [289, 128] on div "17:31 (TC) - 63B-021.50" at bounding box center [293, 127] width 69 height 10
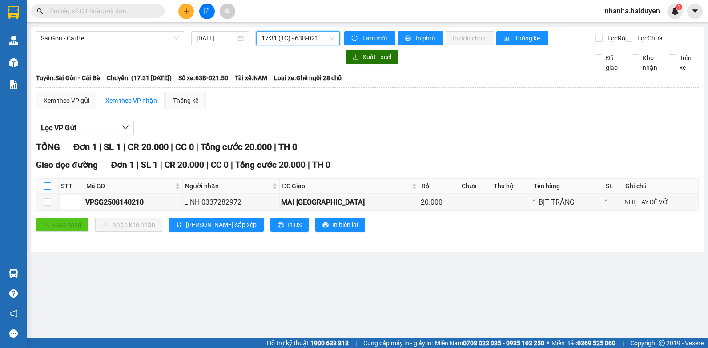
click at [44, 189] on input "checkbox" at bounding box center [47, 185] width 7 height 7
checkbox input "true"
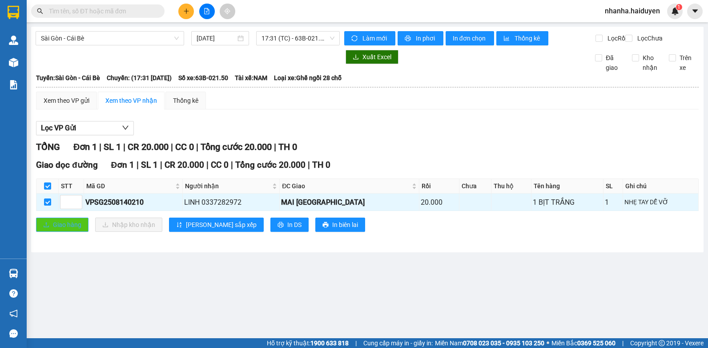
click at [57, 229] on span "Giao hàng" at bounding box center [67, 225] width 28 height 10
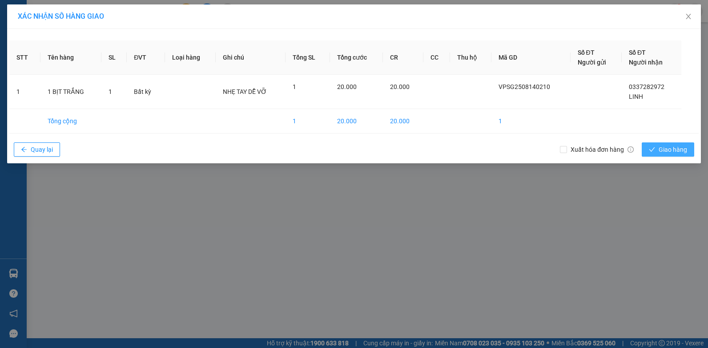
click at [656, 144] on button "Giao hàng" at bounding box center [667, 149] width 52 height 14
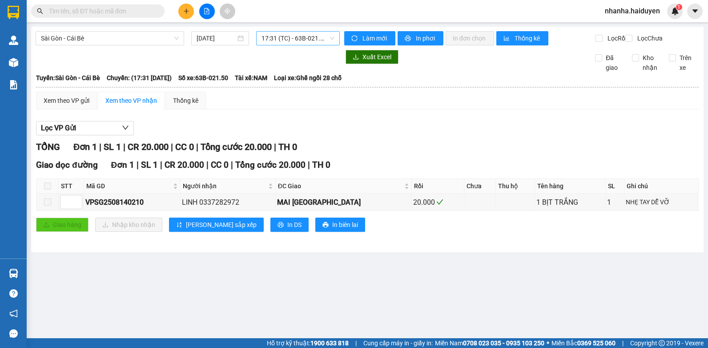
click at [308, 32] on span "17:31 (TC) - 63B-021.50" at bounding box center [297, 38] width 73 height 13
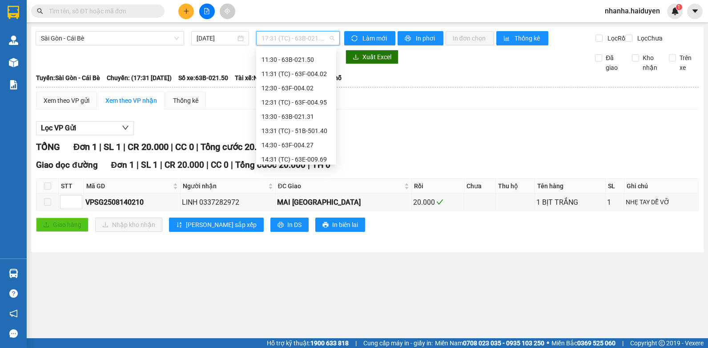
scroll to position [94, 0]
click at [289, 78] on div "10:30 - 63B-021.76" at bounding box center [295, 76] width 69 height 10
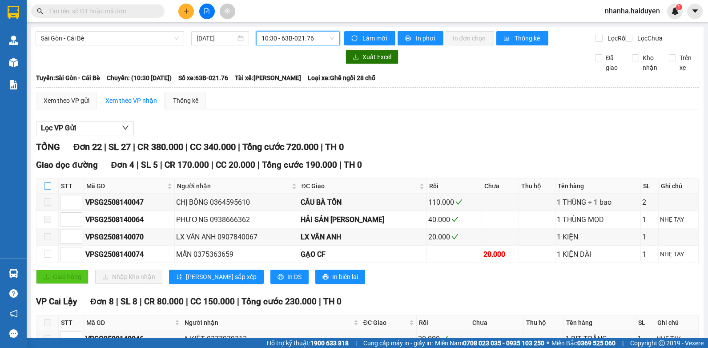
click at [50, 189] on input "checkbox" at bounding box center [47, 185] width 7 height 7
checkbox input "true"
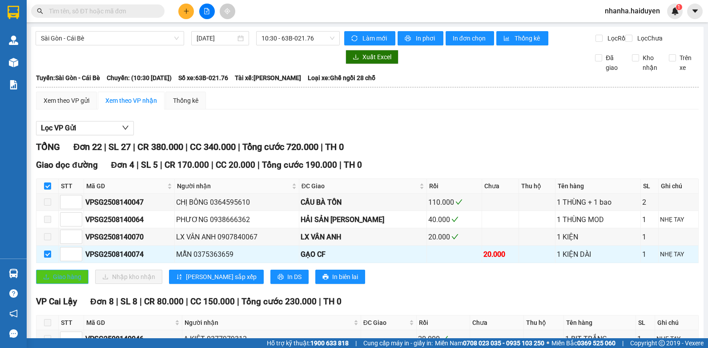
click at [64, 281] on span "Giao hàng" at bounding box center [67, 277] width 28 height 10
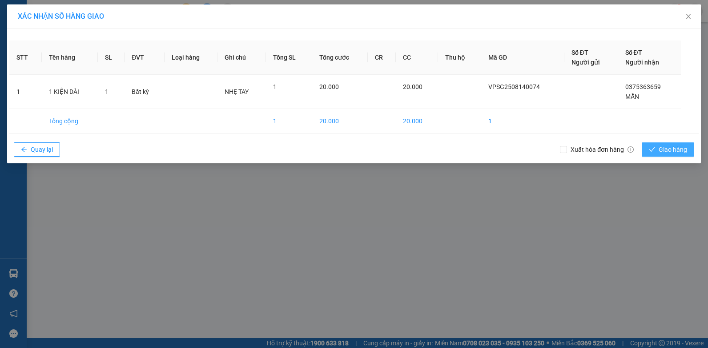
click at [681, 150] on span "Giao hàng" at bounding box center [672, 149] width 28 height 10
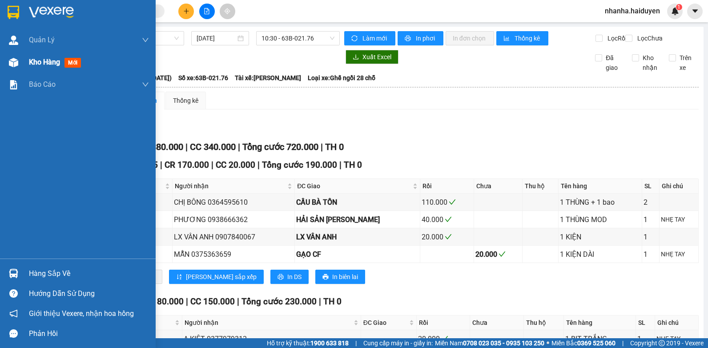
click at [24, 65] on div "Kho hàng mới" at bounding box center [78, 62] width 156 height 22
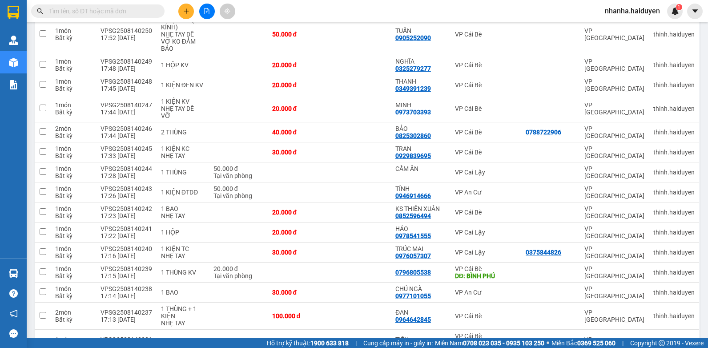
scroll to position [397, 0]
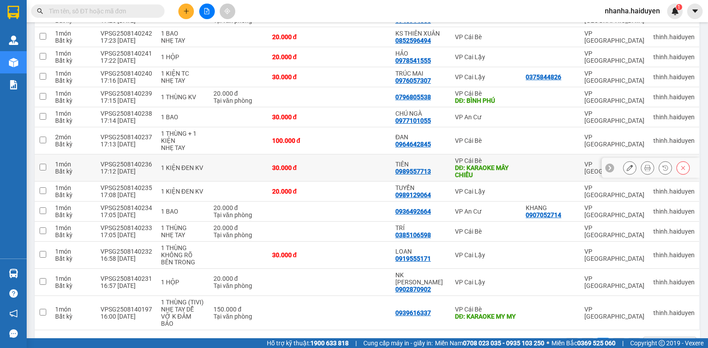
click at [469, 164] on div "DĐ: KARAOKE MÂY CHIỀU" at bounding box center [486, 171] width 62 height 14
checkbox input "true"
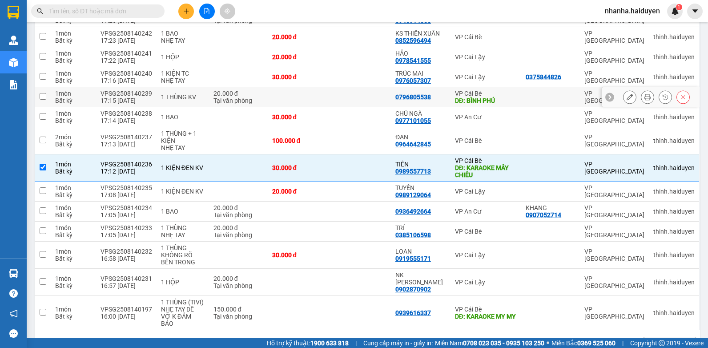
click at [490, 90] on div "VP Cái Bè" at bounding box center [486, 93] width 62 height 7
checkbox input "true"
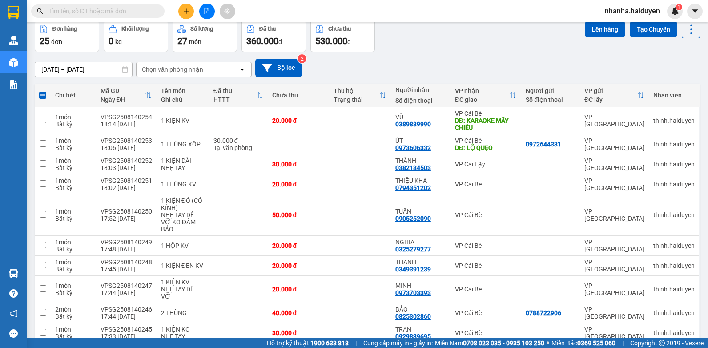
scroll to position [0, 0]
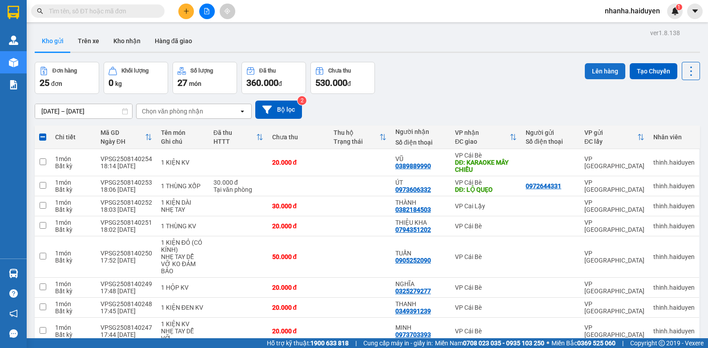
click at [587, 67] on button "Lên hàng" at bounding box center [605, 71] width 40 height 16
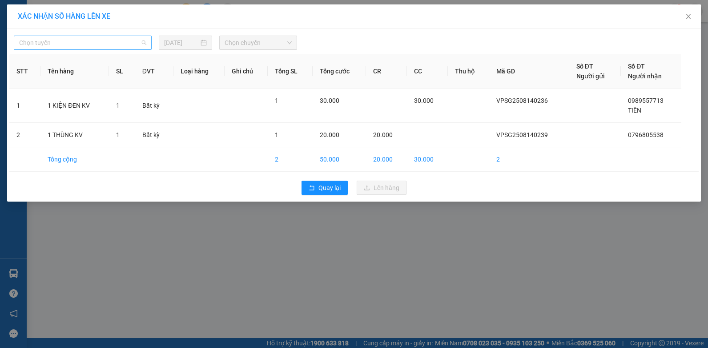
click at [34, 38] on span "Chọn tuyến" at bounding box center [82, 42] width 127 height 13
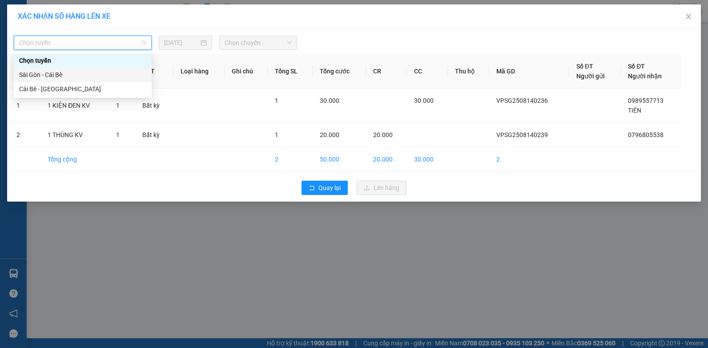
click at [39, 71] on div "Sài Gòn - Cái Bè" at bounding box center [82, 75] width 127 height 10
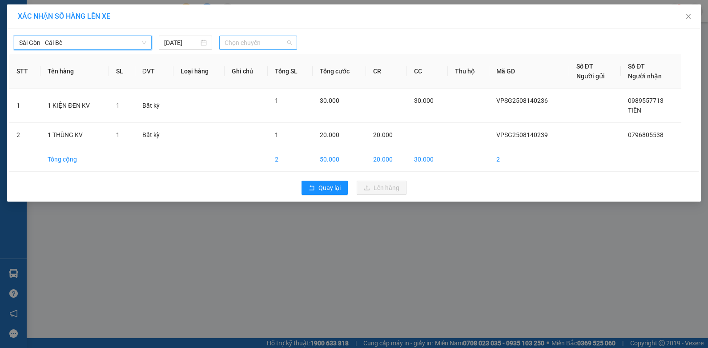
click at [275, 46] on span "Chọn chuyến" at bounding box center [257, 42] width 67 height 13
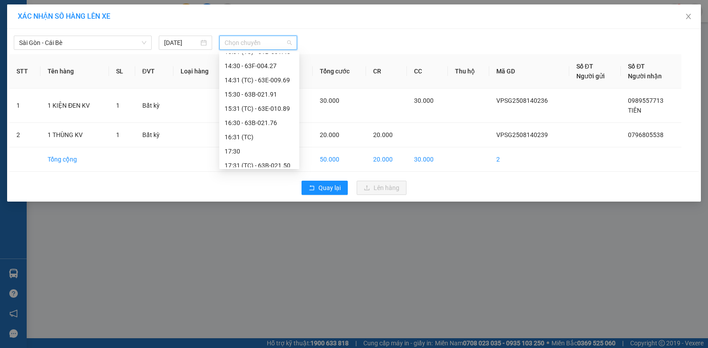
scroll to position [256, 0]
click at [249, 141] on div "18:30" at bounding box center [258, 146] width 69 height 10
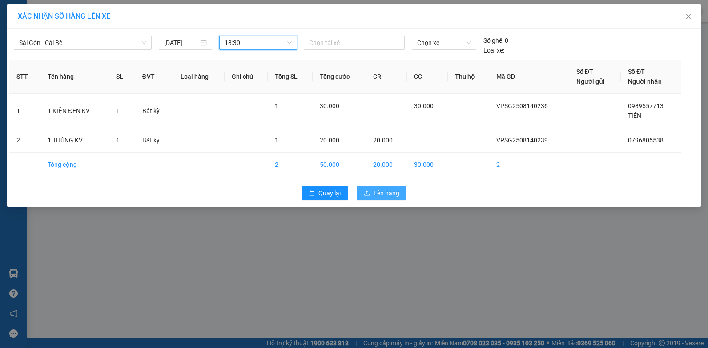
click at [383, 190] on span "Lên hàng" at bounding box center [386, 193] width 26 height 10
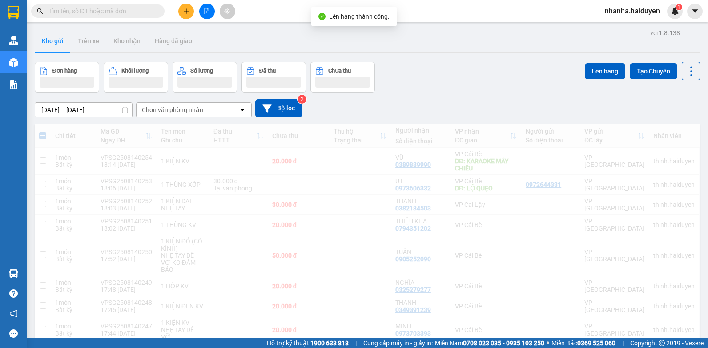
click at [210, 15] on button at bounding box center [207, 12] width 16 height 16
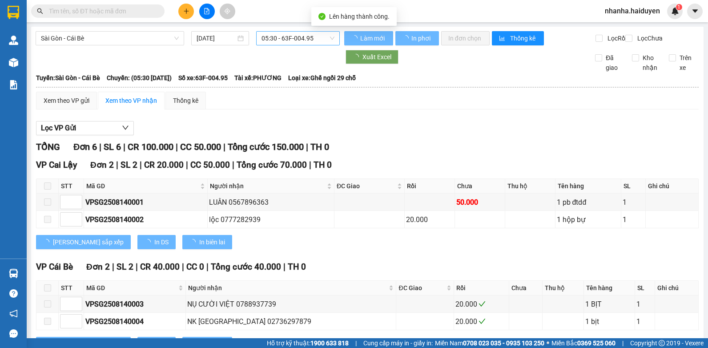
click at [316, 38] on span "05:30 - 63F-004.95" at bounding box center [297, 38] width 73 height 13
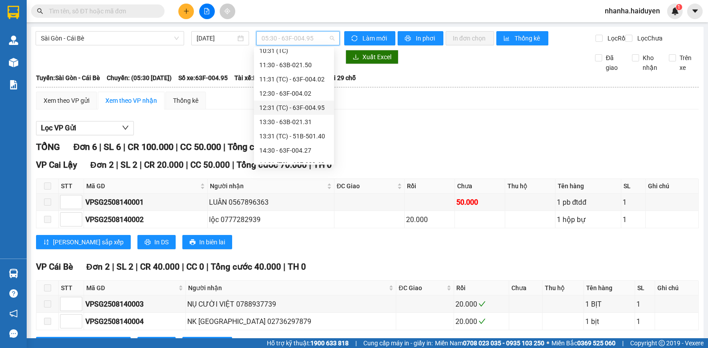
scroll to position [256, 0]
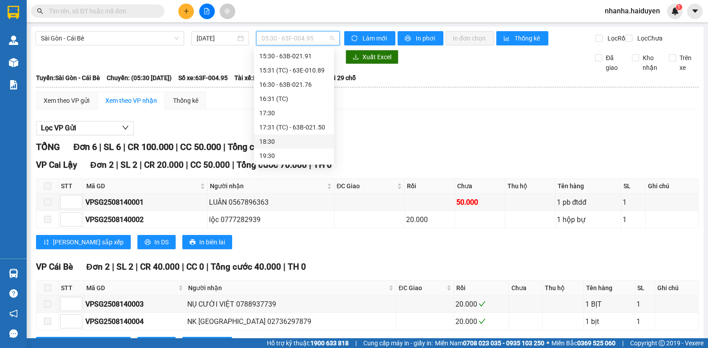
click at [286, 145] on div "18:30" at bounding box center [293, 141] width 69 height 10
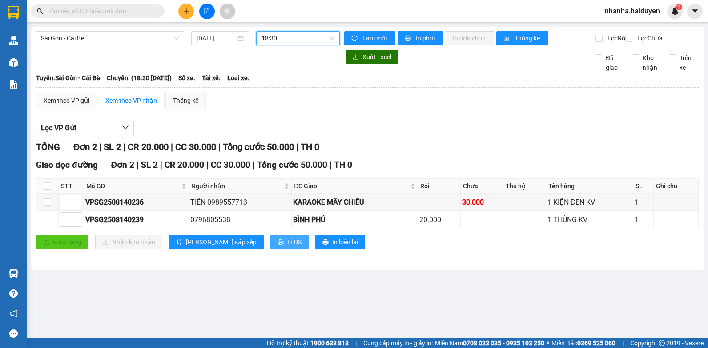
click at [287, 247] on span "In DS" at bounding box center [294, 242] width 14 height 10
click at [496, 136] on div "Lọc VP Gửi" at bounding box center [367, 128] width 662 height 15
click at [47, 189] on input "checkbox" at bounding box center [47, 185] width 7 height 7
checkbox input "true"
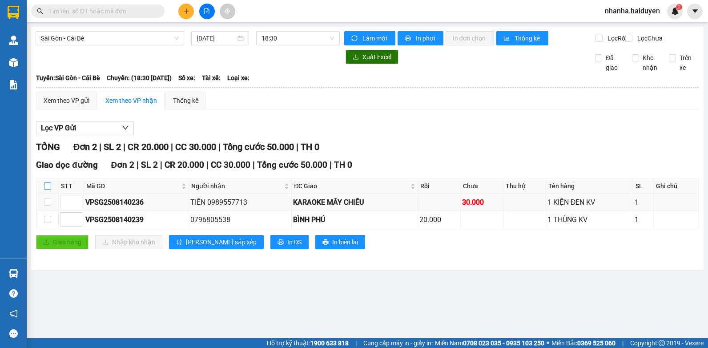
checkbox input "true"
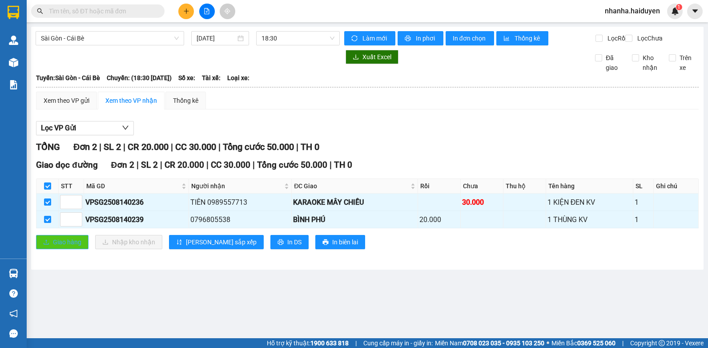
click at [60, 247] on span "Giao hàng" at bounding box center [67, 242] width 28 height 10
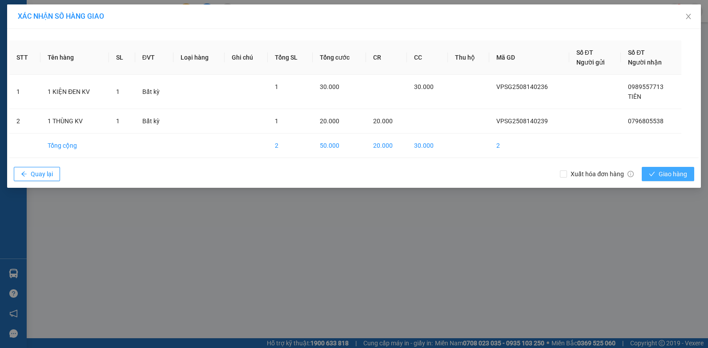
click at [673, 174] on span "Giao hàng" at bounding box center [672, 174] width 28 height 10
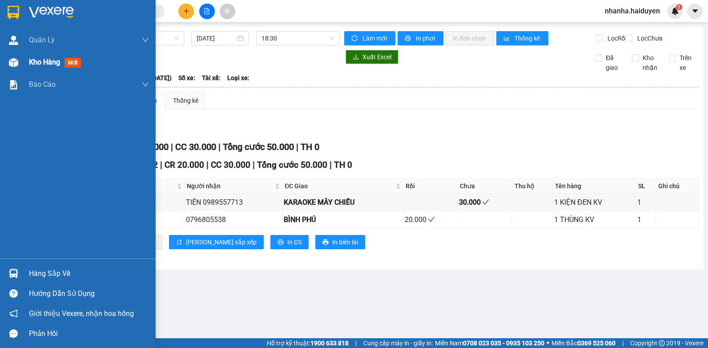
click at [16, 64] on img at bounding box center [13, 62] width 9 height 9
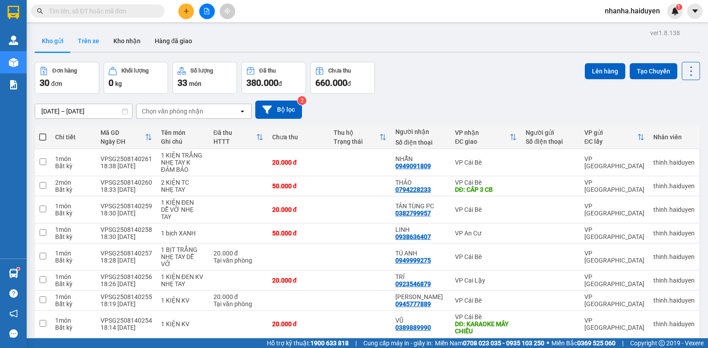
click at [100, 36] on button "Trên xe" at bounding box center [89, 40] width 36 height 21
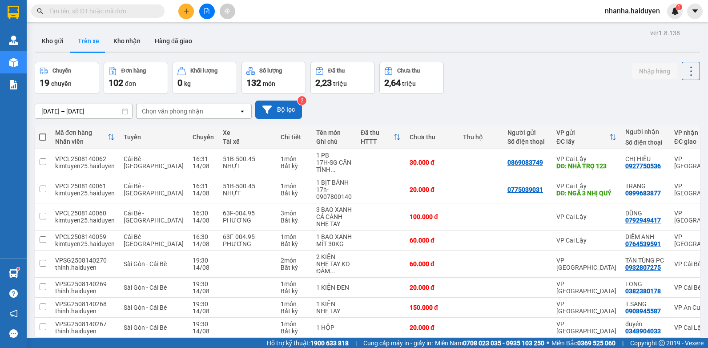
click at [269, 112] on icon at bounding box center [266, 109] width 9 height 9
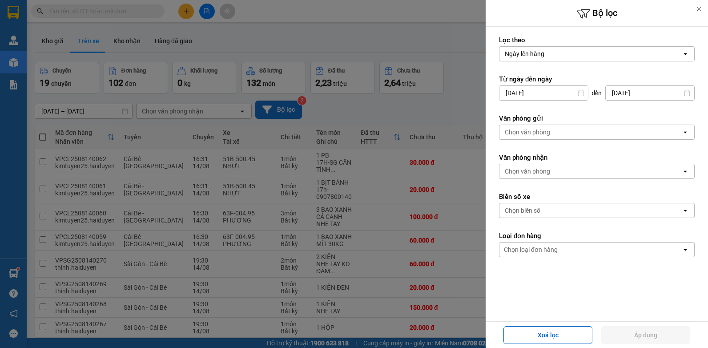
click at [600, 133] on div "Chọn văn phòng" at bounding box center [590, 132] width 182 height 14
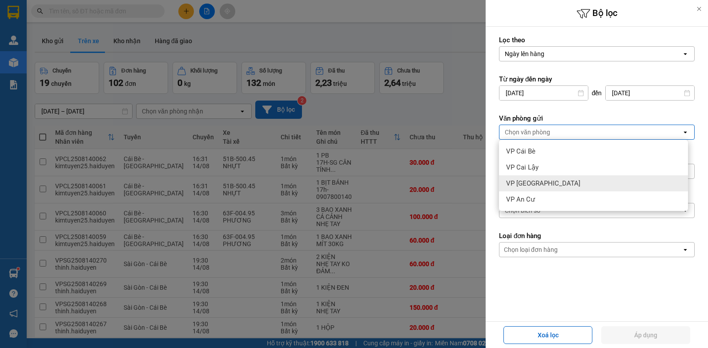
click at [561, 184] on div "VP [GEOGRAPHIC_DATA]" at bounding box center [593, 183] width 189 height 16
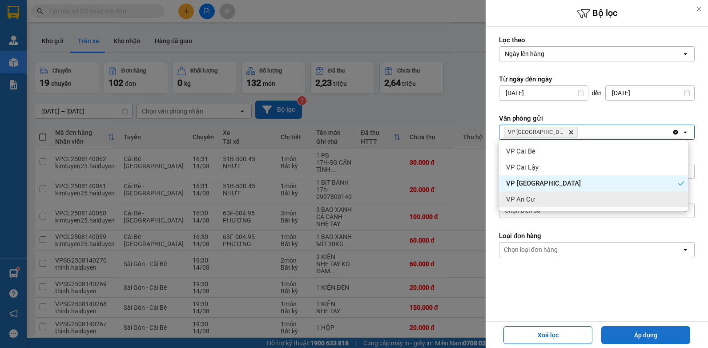
click at [677, 329] on button "Áp dụng" at bounding box center [645, 335] width 89 height 18
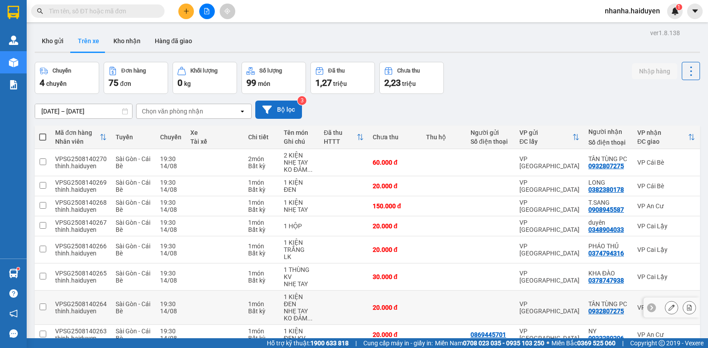
scroll to position [101, 0]
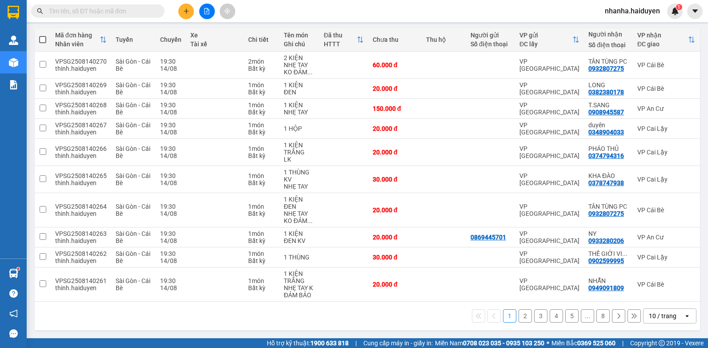
click at [673, 317] on div "10 / trang" at bounding box center [663, 316] width 40 height 14
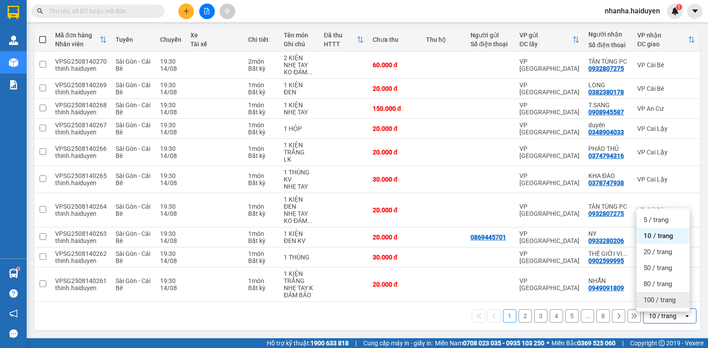
click at [676, 297] on div "100 / trang" at bounding box center [662, 300] width 53 height 16
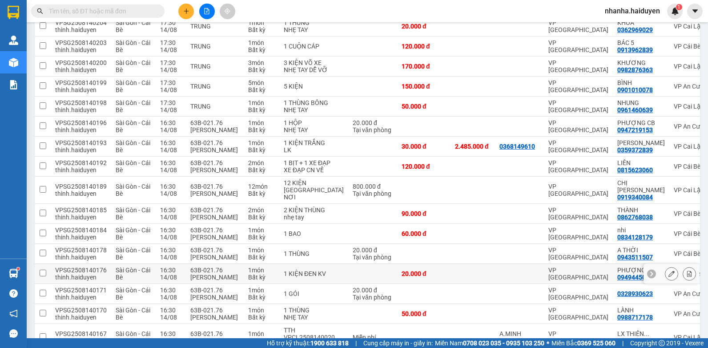
scroll to position [1423, 0]
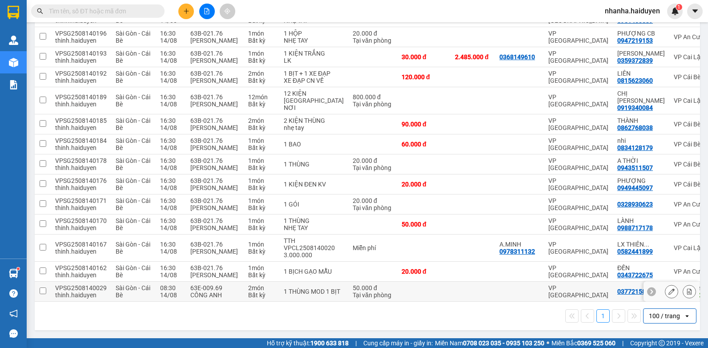
click at [397, 284] on td at bounding box center [423, 291] width 53 height 20
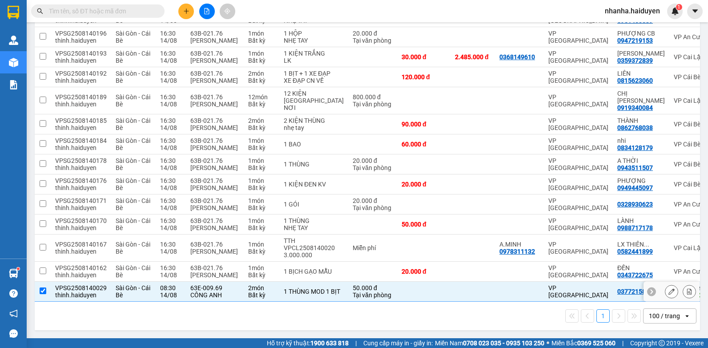
click at [397, 284] on td at bounding box center [423, 291] width 53 height 20
checkbox input "false"
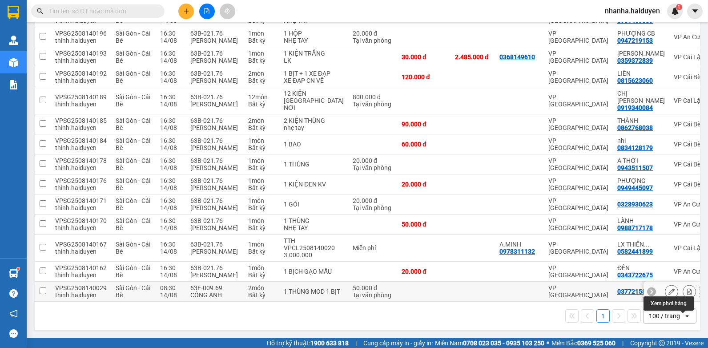
click at [686, 288] on icon at bounding box center [689, 291] width 6 height 6
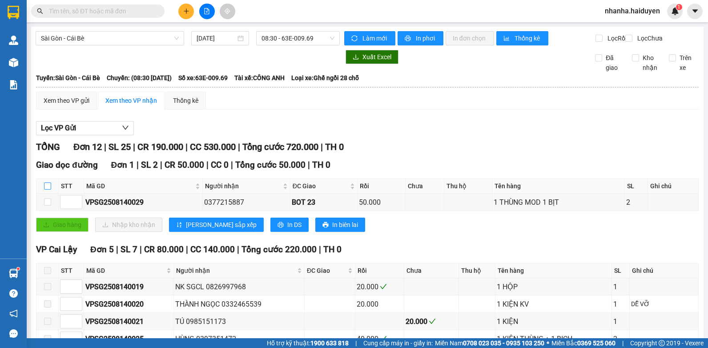
click at [45, 189] on input "checkbox" at bounding box center [47, 185] width 7 height 7
checkbox input "true"
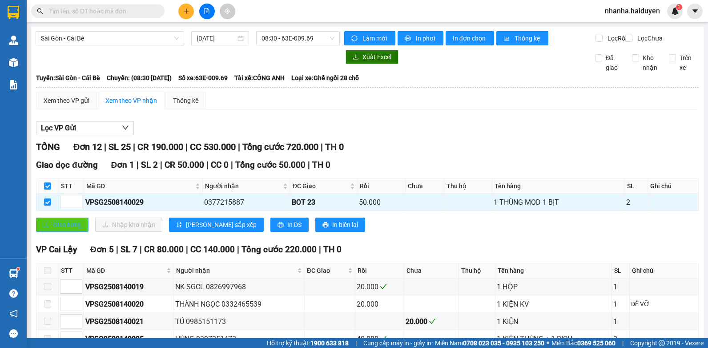
click at [70, 232] on button "Giao hàng" at bounding box center [62, 224] width 52 height 14
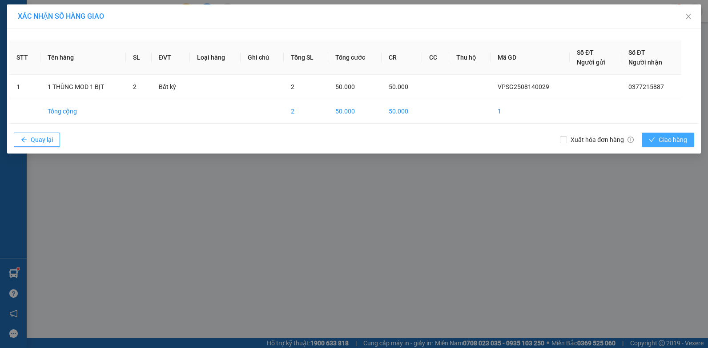
click at [664, 137] on span "Giao hàng" at bounding box center [672, 140] width 28 height 10
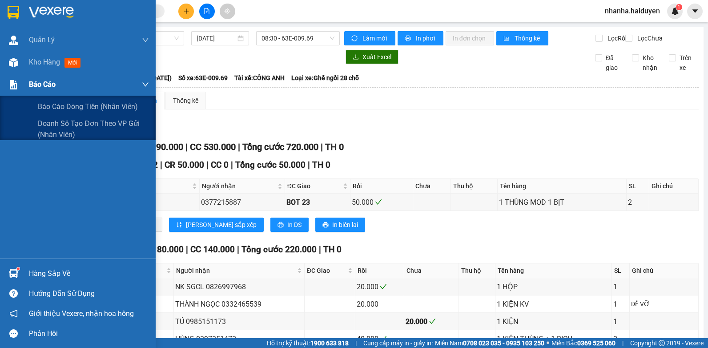
click at [51, 80] on span "Báo cáo" at bounding box center [42, 84] width 27 height 11
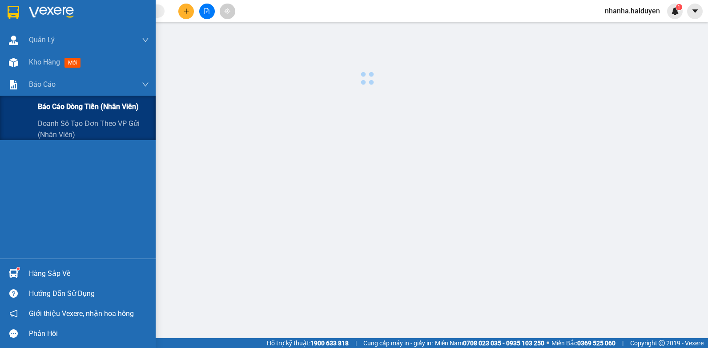
click at [49, 109] on span "Báo cáo dòng tiền (nhân viên)" at bounding box center [88, 106] width 101 height 11
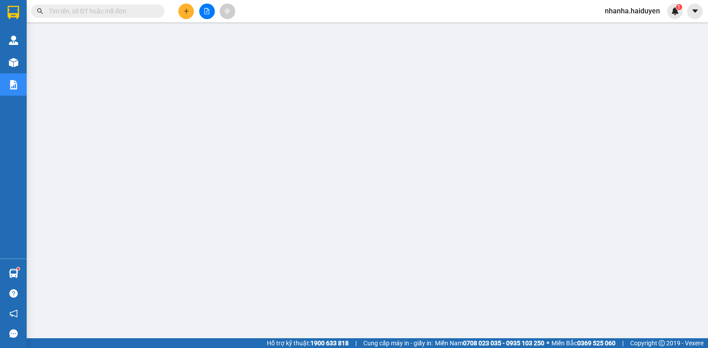
click at [205, 10] on icon "file-add" at bounding box center [207, 11] width 6 height 6
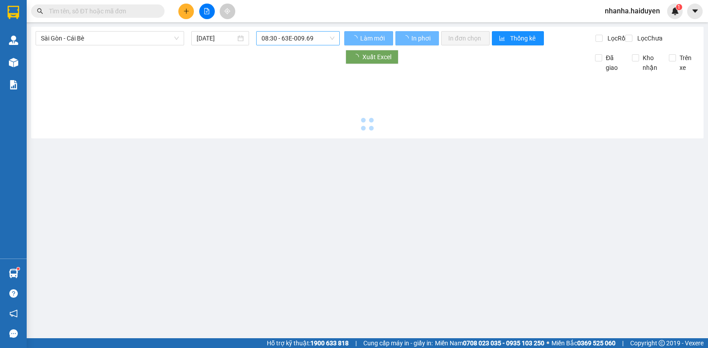
click at [306, 38] on span "08:30 - 63E-009.69" at bounding box center [297, 38] width 73 height 13
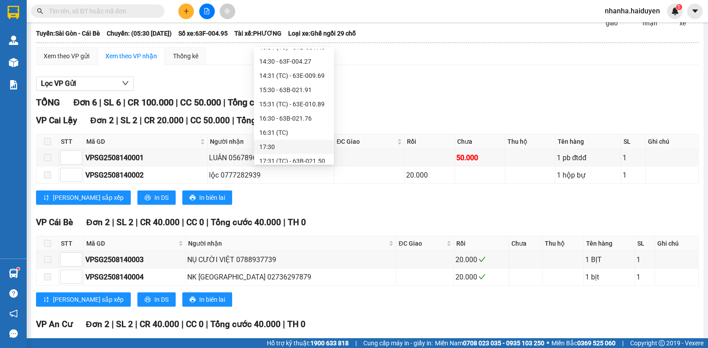
scroll to position [256, 0]
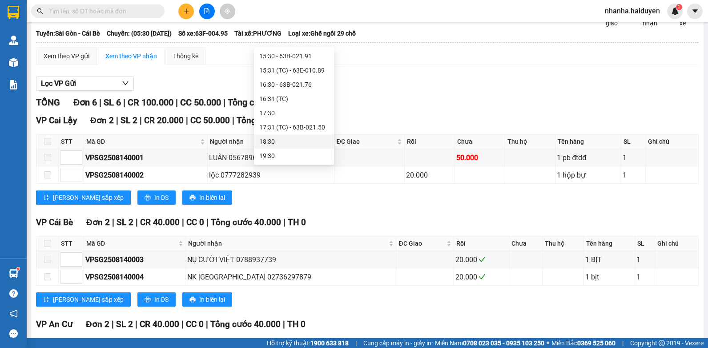
click at [290, 140] on div "18:30" at bounding box center [293, 141] width 69 height 10
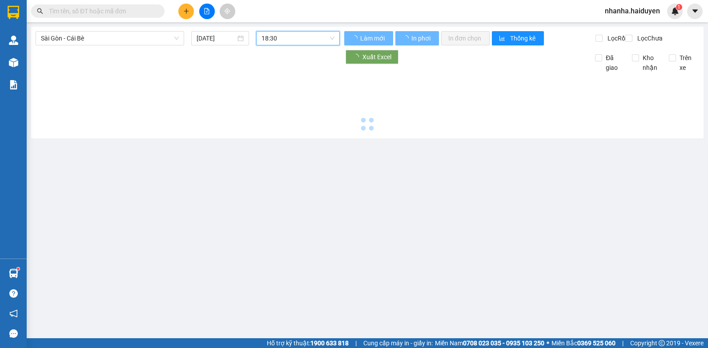
scroll to position [0, 0]
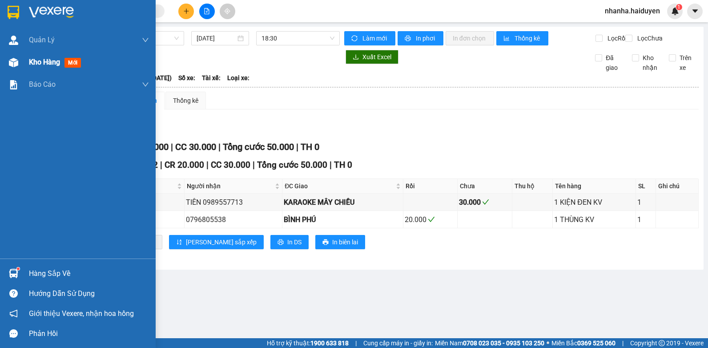
click at [15, 65] on img at bounding box center [13, 62] width 9 height 9
click at [52, 66] on span "Kho hàng" at bounding box center [44, 62] width 31 height 8
click at [53, 65] on span "Kho hàng" at bounding box center [44, 62] width 31 height 8
click at [53, 64] on span "Kho hàng" at bounding box center [44, 62] width 31 height 8
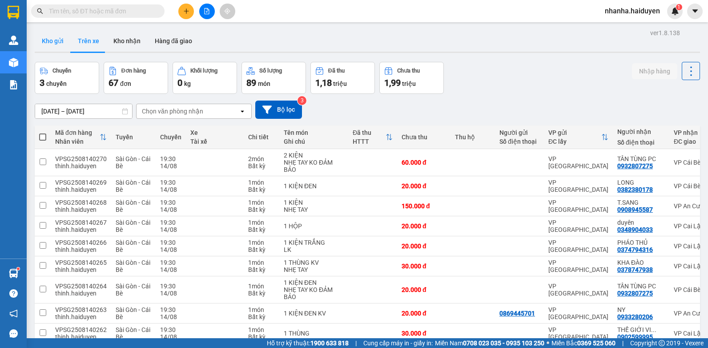
click at [42, 36] on button "Kho gửi" at bounding box center [53, 40] width 36 height 21
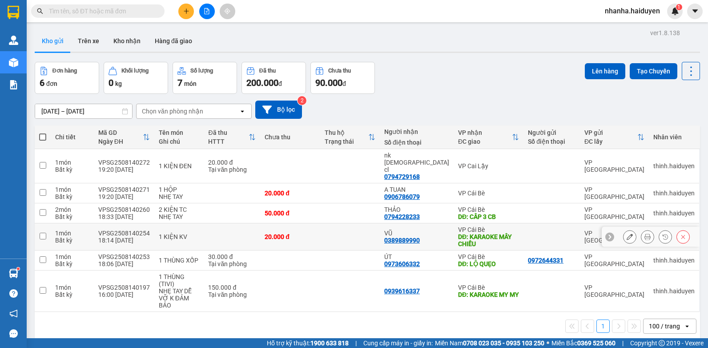
scroll to position [41, 0]
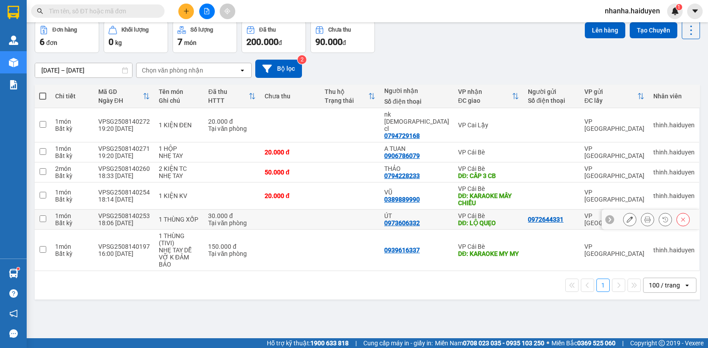
click at [320, 188] on td "20.000 đ" at bounding box center [290, 195] width 60 height 27
checkbox input "true"
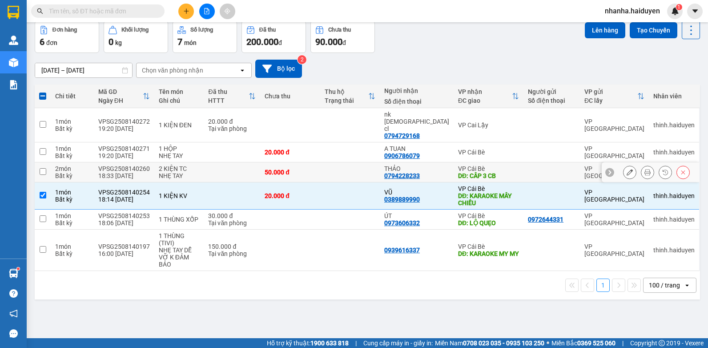
click at [314, 168] on div "50.000 đ" at bounding box center [290, 171] width 51 height 7
checkbox input "true"
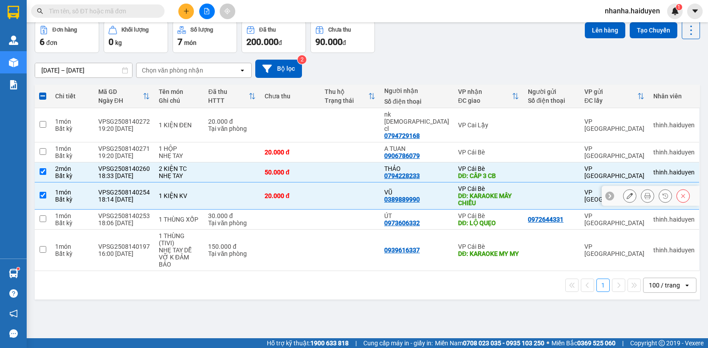
click at [328, 194] on tr "1 món Bất kỳ VPSG2508140254 18:14 [DATE] 1 KIỆN KV 20.000 đ VŨ 0389889990 VP Cá…" at bounding box center [367, 195] width 665 height 27
checkbox input "false"
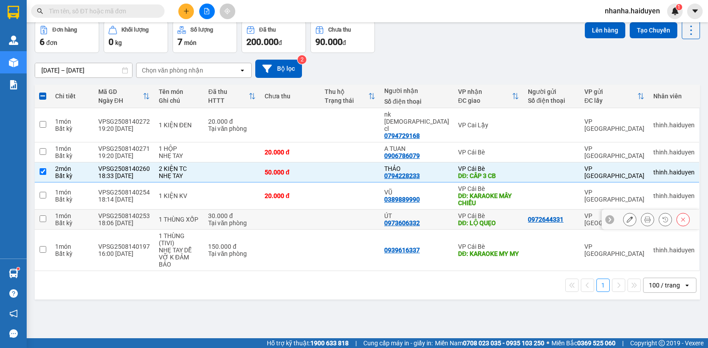
click at [430, 212] on div "ÚT" at bounding box center [416, 215] width 65 height 7
checkbox input "true"
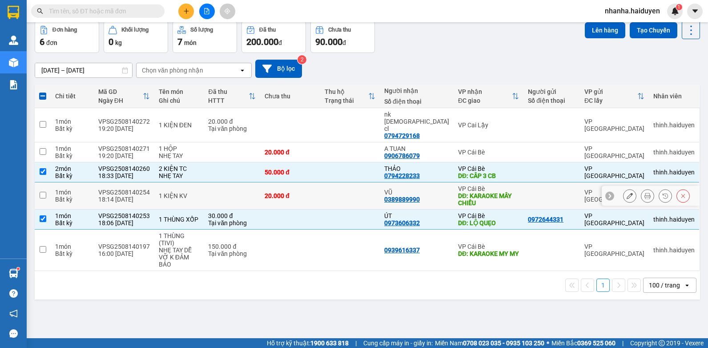
click at [434, 188] on div "VŨ 0389889990" at bounding box center [416, 195] width 65 height 14
checkbox input "true"
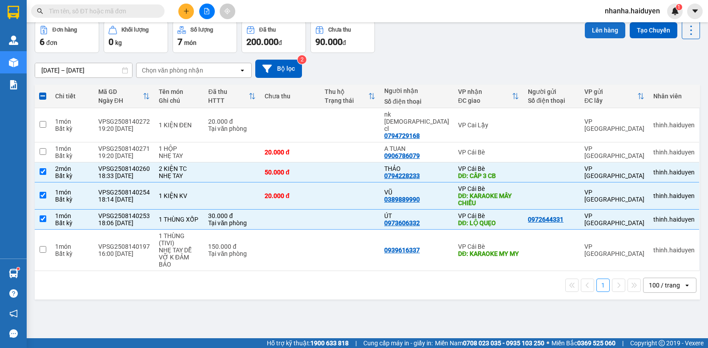
click at [606, 33] on button "Lên hàng" at bounding box center [605, 30] width 40 height 16
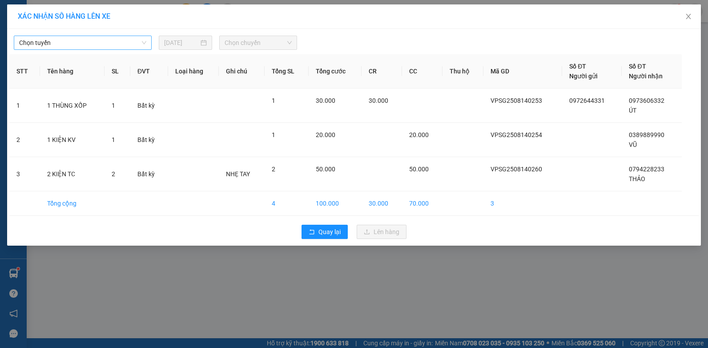
click at [44, 40] on span "Chọn tuyến" at bounding box center [82, 42] width 127 height 13
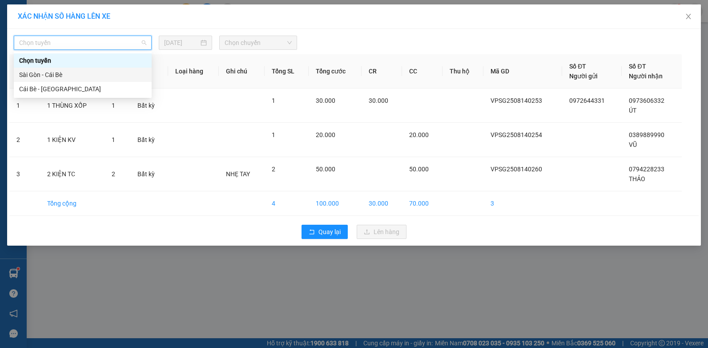
click at [42, 73] on div "Sài Gòn - Cái Bè" at bounding box center [82, 75] width 127 height 10
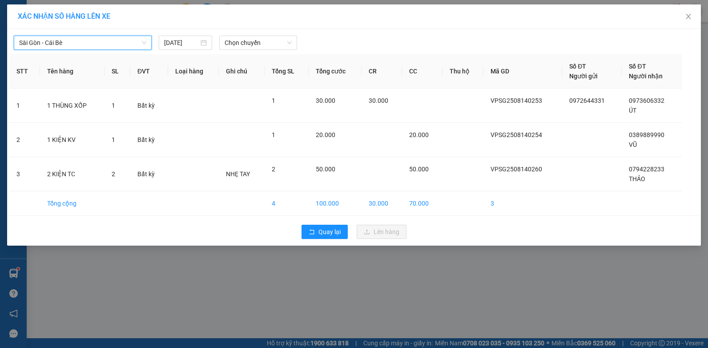
click at [257, 33] on div "Sài Gòn - Cái Bè [GEOGRAPHIC_DATA] - Cái Bè [DATE] Chọn chuyến" at bounding box center [353, 40] width 689 height 19
click at [256, 34] on div "Sài Gòn - Cái Bè [DATE] Chọn chuyến" at bounding box center [353, 40] width 689 height 19
click at [264, 41] on span "Chọn chuyến" at bounding box center [257, 42] width 67 height 13
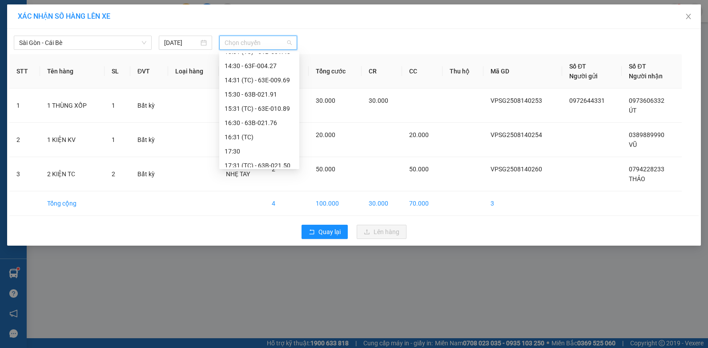
scroll to position [256, 0]
click at [271, 161] on div "19:30" at bounding box center [258, 160] width 69 height 10
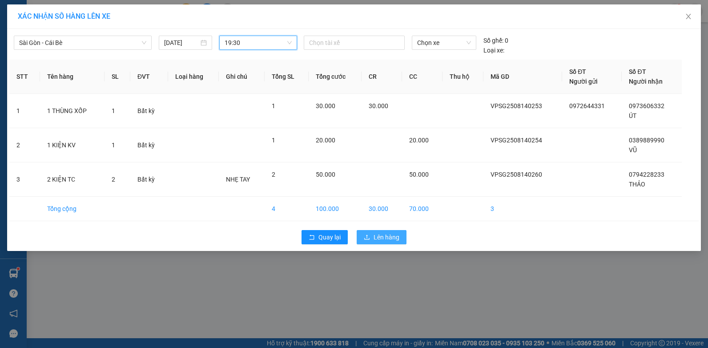
click at [370, 237] on button "Lên hàng" at bounding box center [382, 237] width 50 height 14
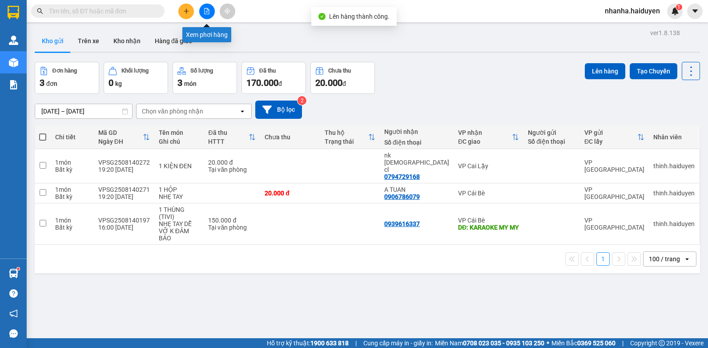
click at [206, 9] on icon "file-add" at bounding box center [207, 11] width 6 height 6
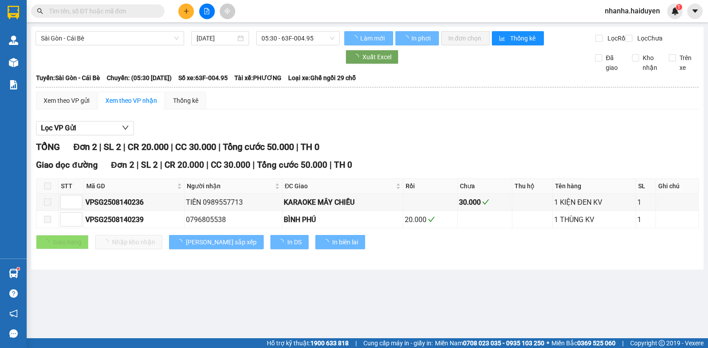
click at [295, 29] on div "[GEOGRAPHIC_DATA] - Cái Bè [DATE] 05:30 - 63F-004.95 Làm mới In phơi In đơn chọ…" at bounding box center [367, 148] width 672 height 243
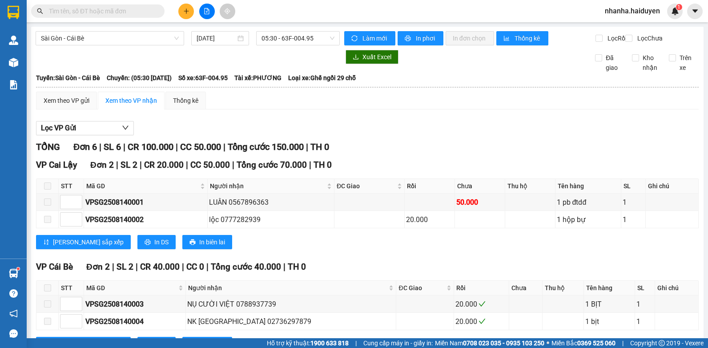
click at [295, 30] on div "[GEOGRAPHIC_DATA] - Cái Bè [DATE] 05:30 - 63F-004.95 Làm mới In phơi In đơn chọ…" at bounding box center [367, 250] width 672 height 446
drag, startPoint x: 295, startPoint y: 30, endPoint x: 288, endPoint y: 34, distance: 8.2
click at [288, 34] on span "05:30 - 63F-004.95" at bounding box center [297, 38] width 73 height 13
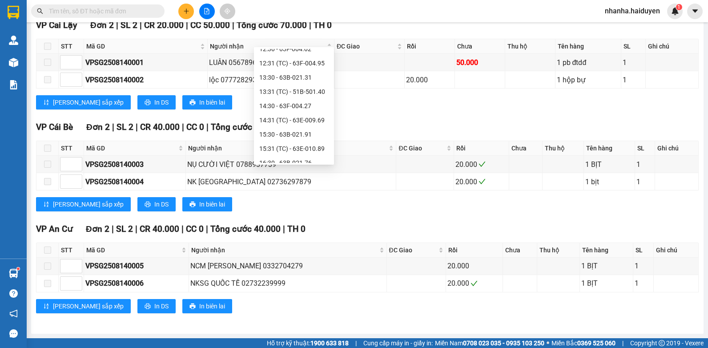
scroll to position [256, 0]
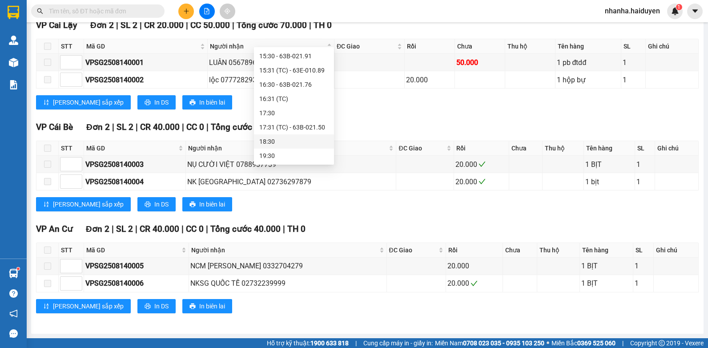
click at [281, 143] on div "18:30" at bounding box center [293, 141] width 69 height 10
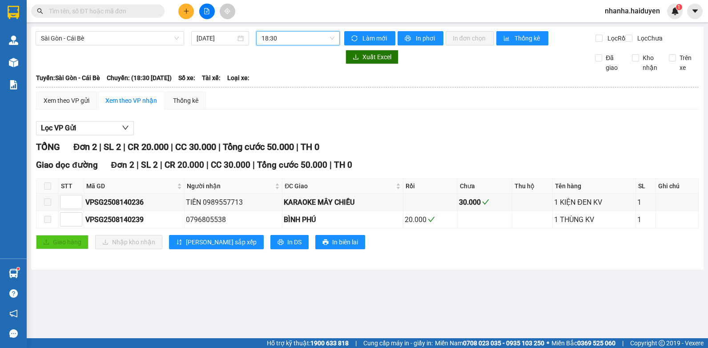
click at [286, 41] on span "18:30" at bounding box center [297, 38] width 73 height 13
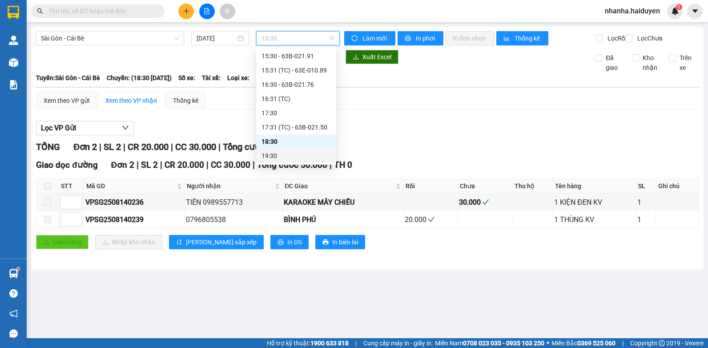
click at [280, 152] on div "19:30" at bounding box center [295, 156] width 69 height 10
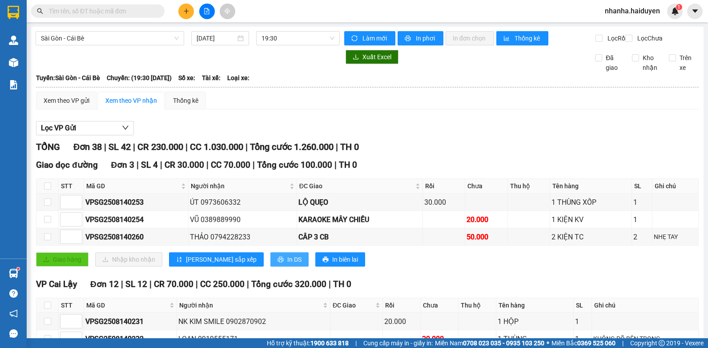
click at [287, 264] on span "In DS" at bounding box center [294, 259] width 14 height 10
click at [51, 189] on input "checkbox" at bounding box center [47, 185] width 7 height 7
checkbox input "true"
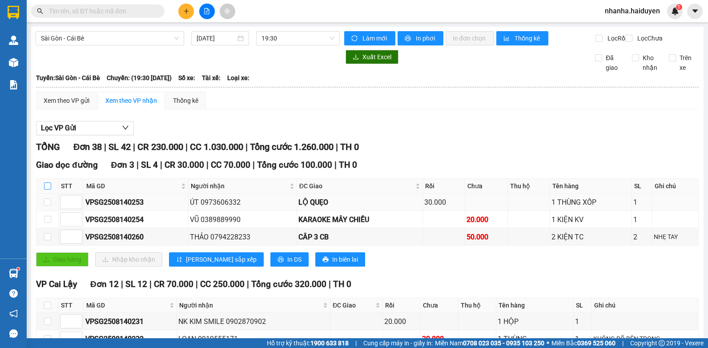
checkbox input "true"
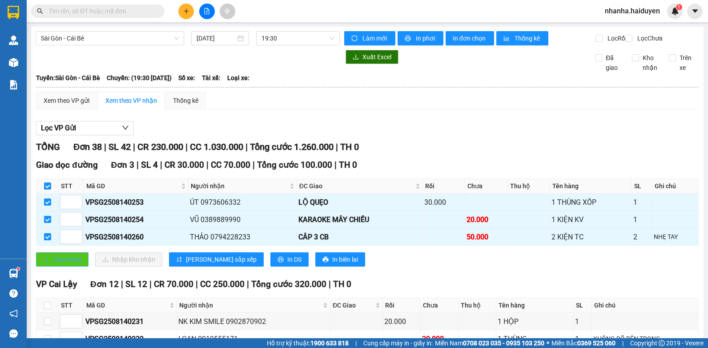
click at [64, 264] on span "Giao hàng" at bounding box center [67, 259] width 28 height 10
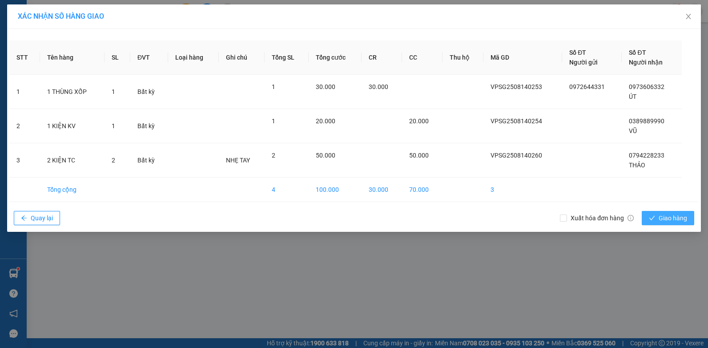
click at [644, 214] on button "Giao hàng" at bounding box center [667, 218] width 52 height 14
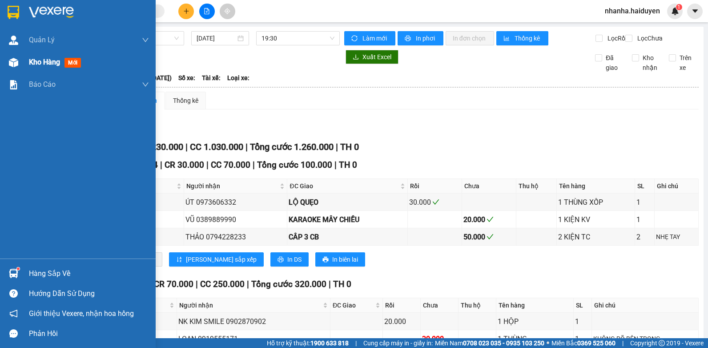
click at [18, 69] on div at bounding box center [14, 63] width 16 height 16
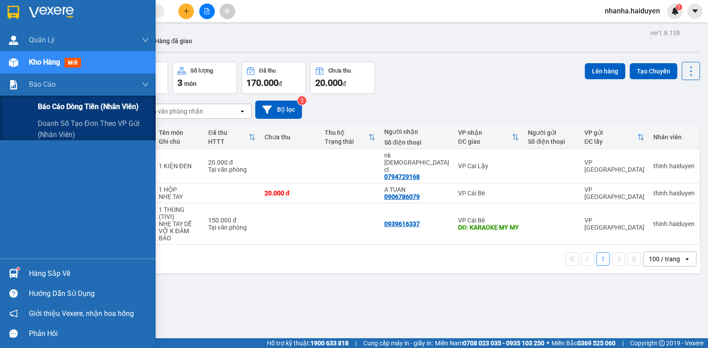
click at [66, 108] on span "Báo cáo dòng tiền (nhân viên)" at bounding box center [88, 106] width 101 height 11
